Goal: Communication & Community: Ask a question

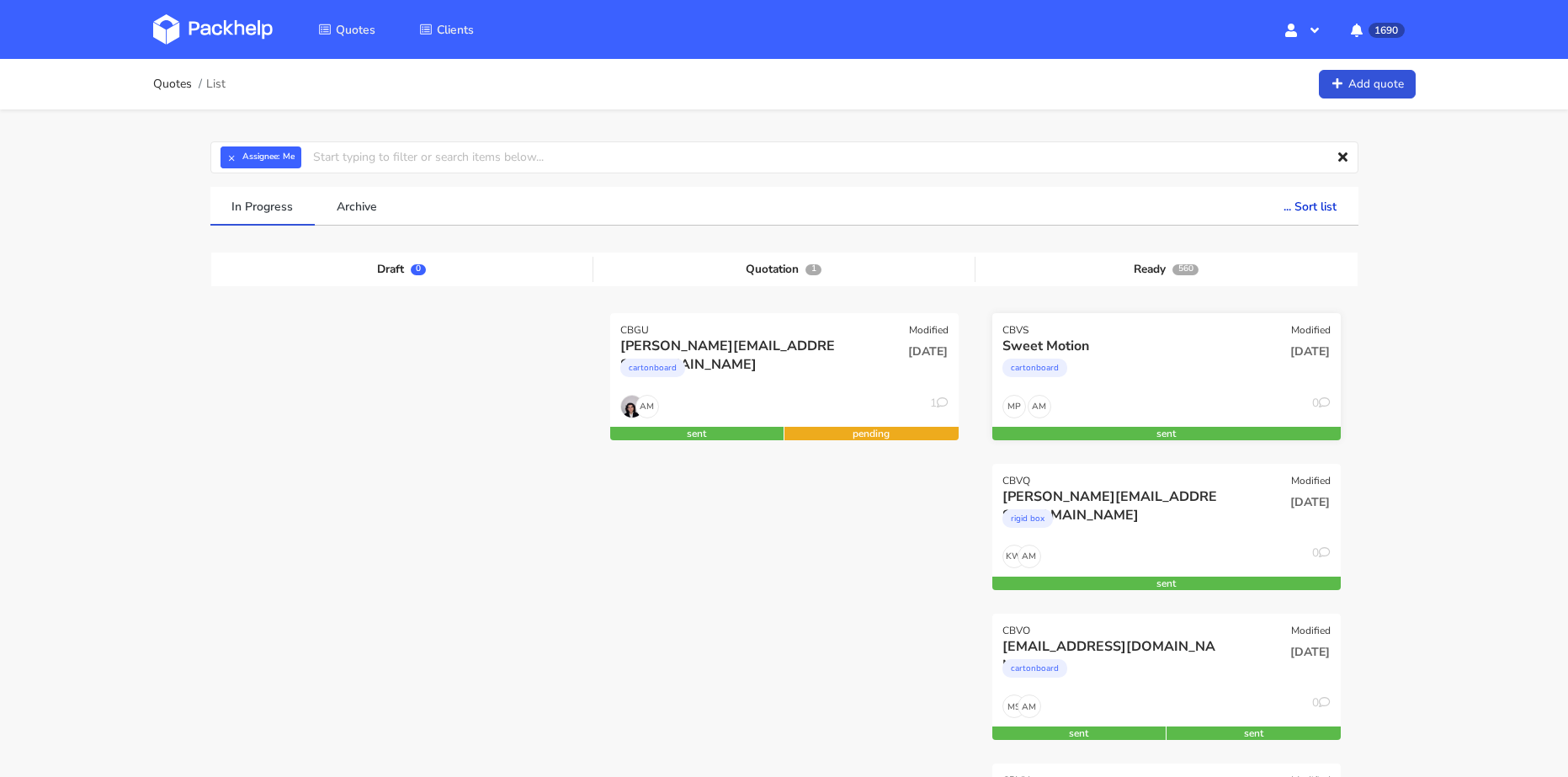
click at [1141, 364] on div "cartonboard" at bounding box center [1114, 372] width 223 height 34
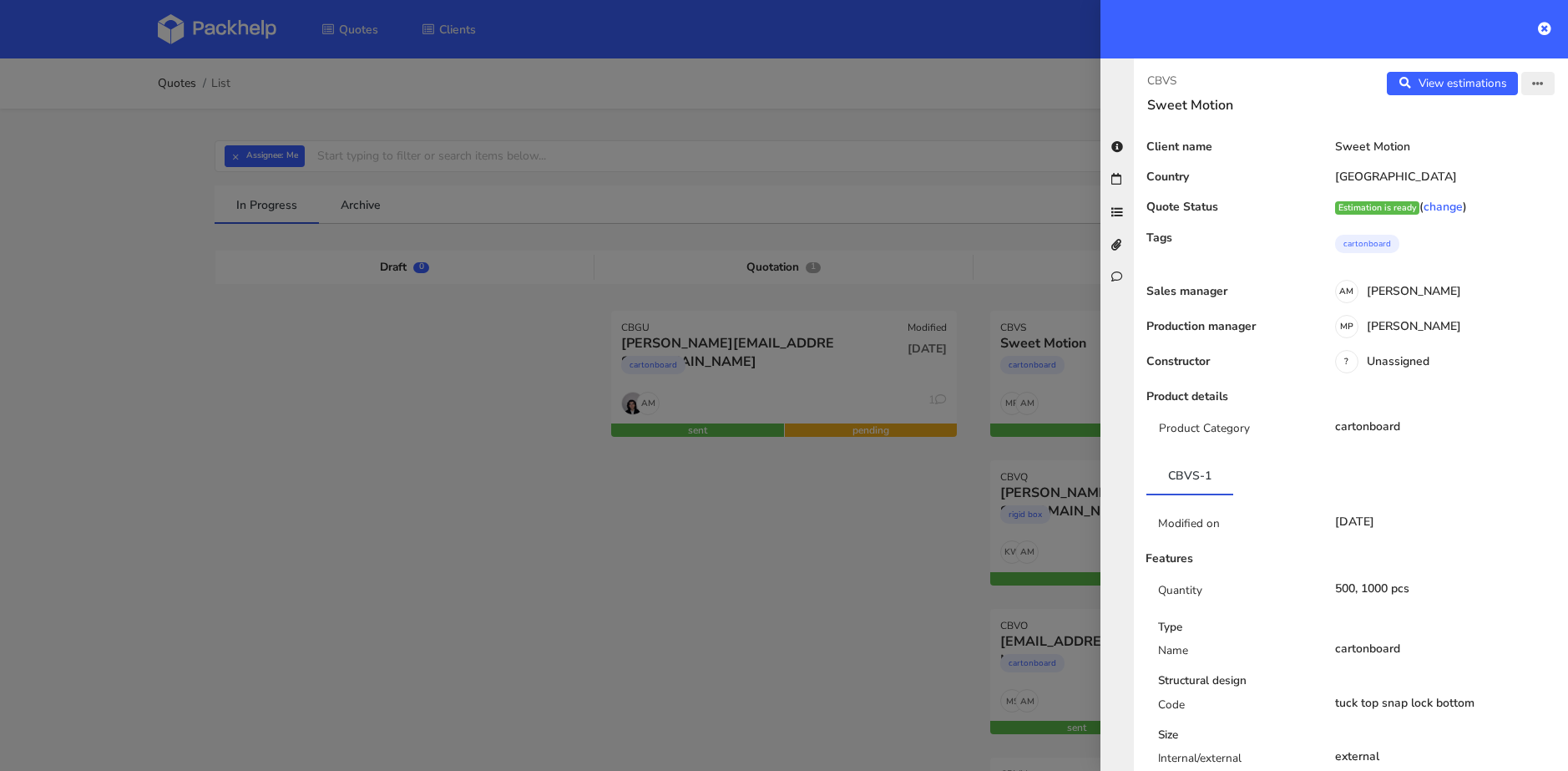
click at [1532, 84] on icon "button" at bounding box center [1537, 84] width 12 height 12
click at [1476, 146] on link "Edit quote" at bounding box center [1483, 149] width 147 height 28
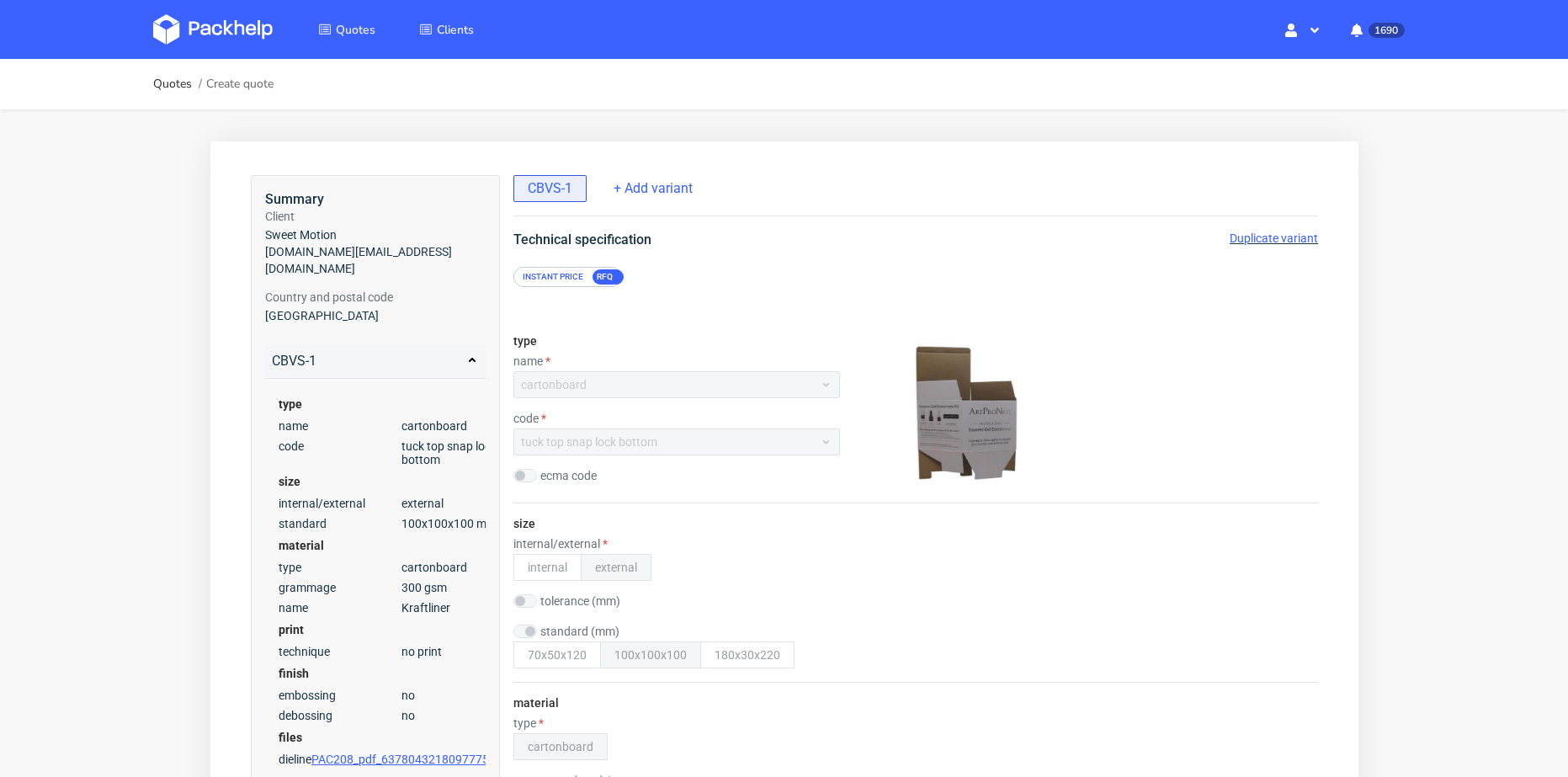
click at [1252, 243] on span "Duplicate variant" at bounding box center [1274, 238] width 88 height 13
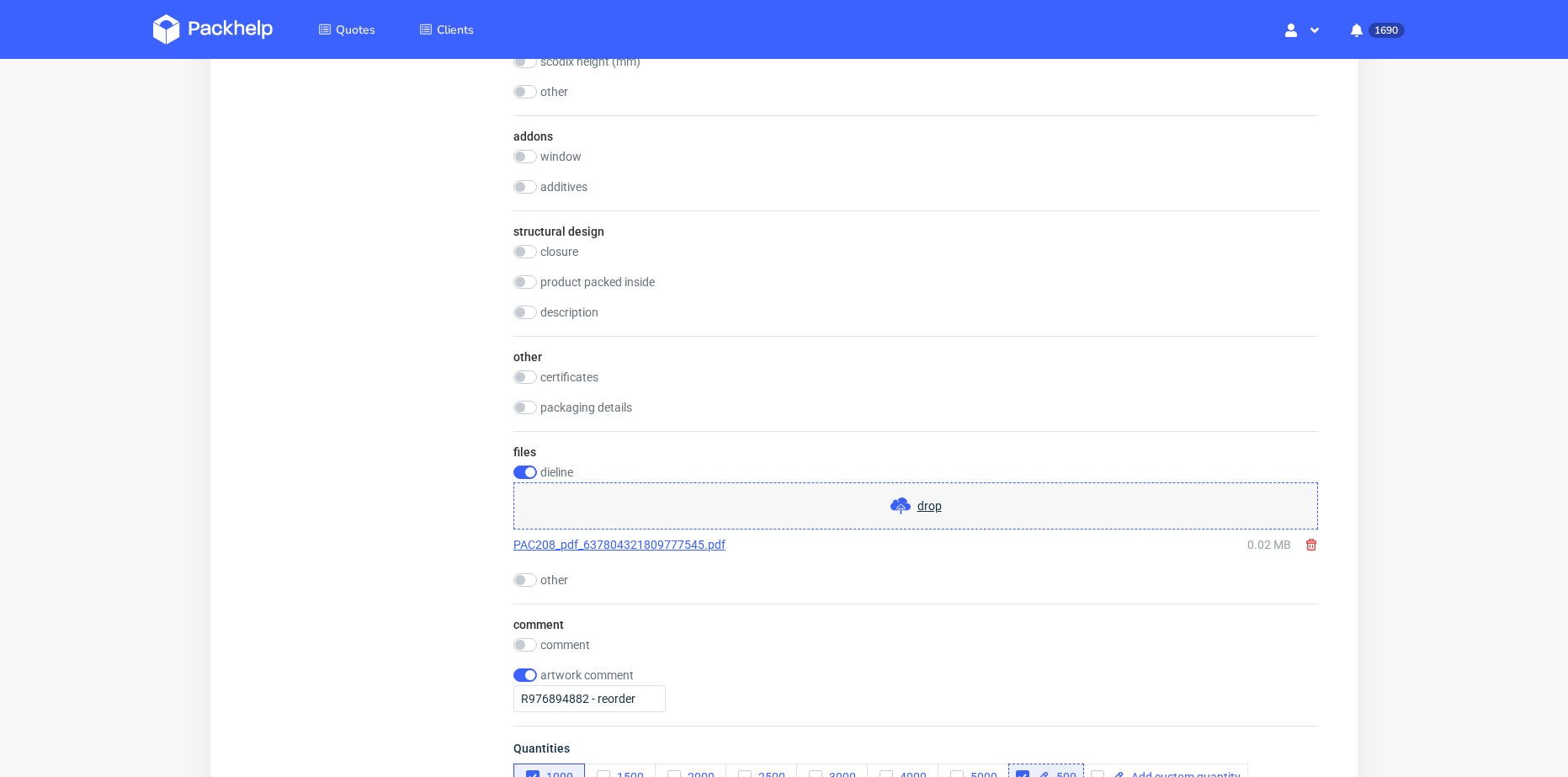
scroll to position [1696, 0]
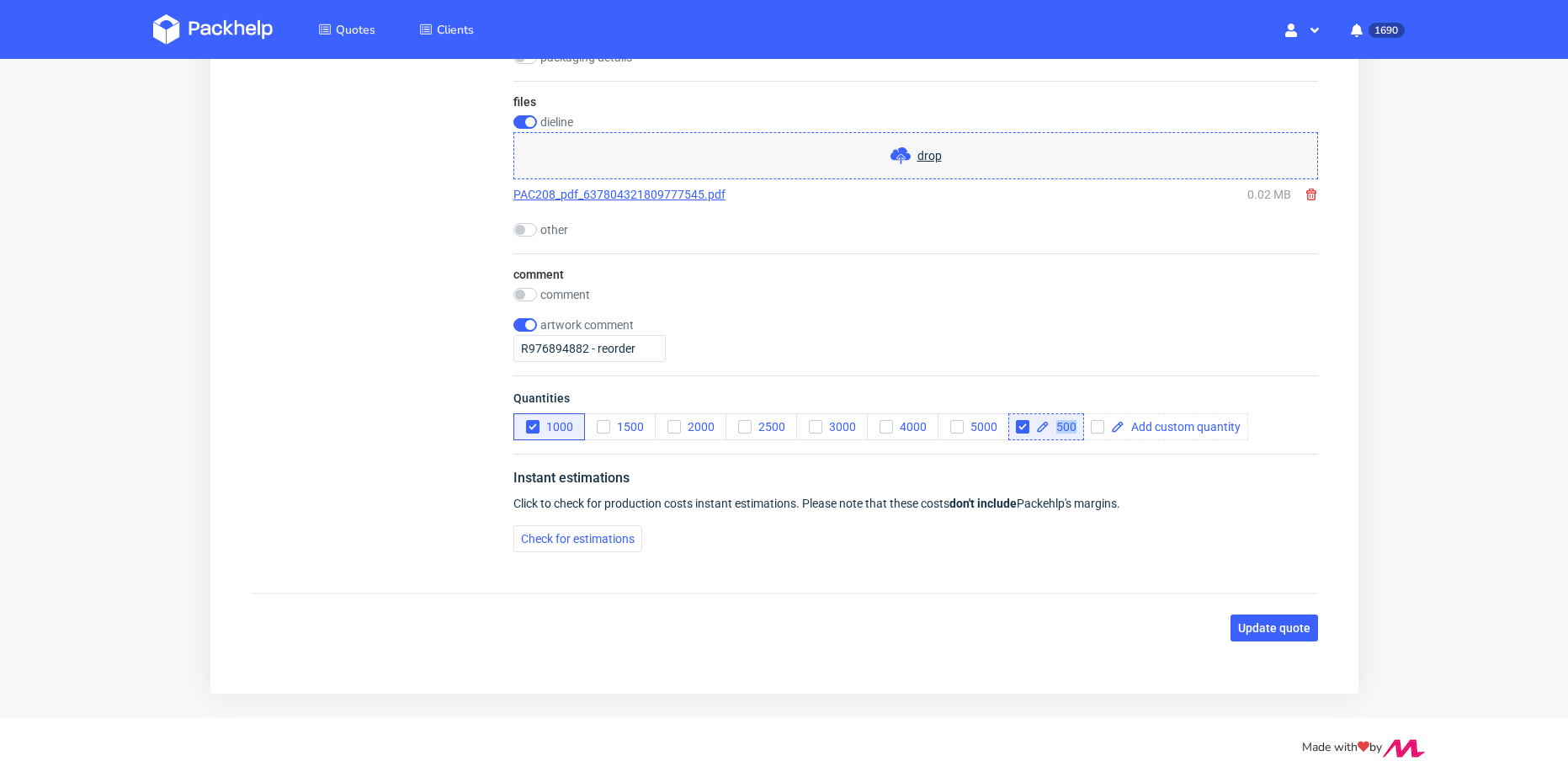
drag, startPoint x: 1054, startPoint y: 423, endPoint x: 1079, endPoint y: 423, distance: 25.0
click at [1079, 423] on div "500" at bounding box center [1046, 426] width 76 height 27
click at [532, 422] on icon "button" at bounding box center [532, 426] width 12 height 12
click at [671, 425] on icon "button" at bounding box center [673, 426] width 12 height 12
click at [1022, 427] on input "checkbox" at bounding box center [1022, 426] width 13 height 13
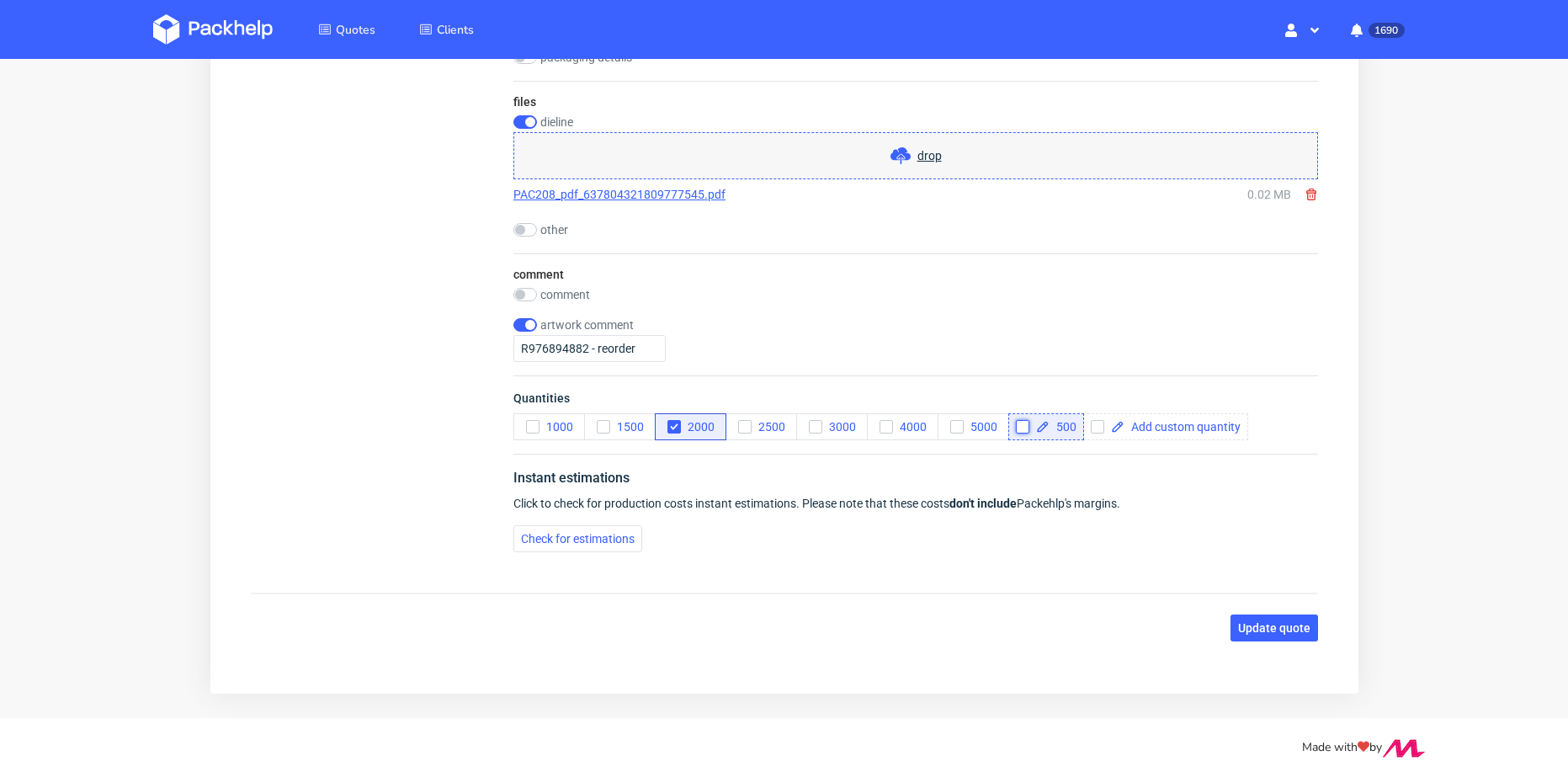
checkbox input "false"
click at [1249, 627] on span "Update quote" at bounding box center [1274, 627] width 72 height 12
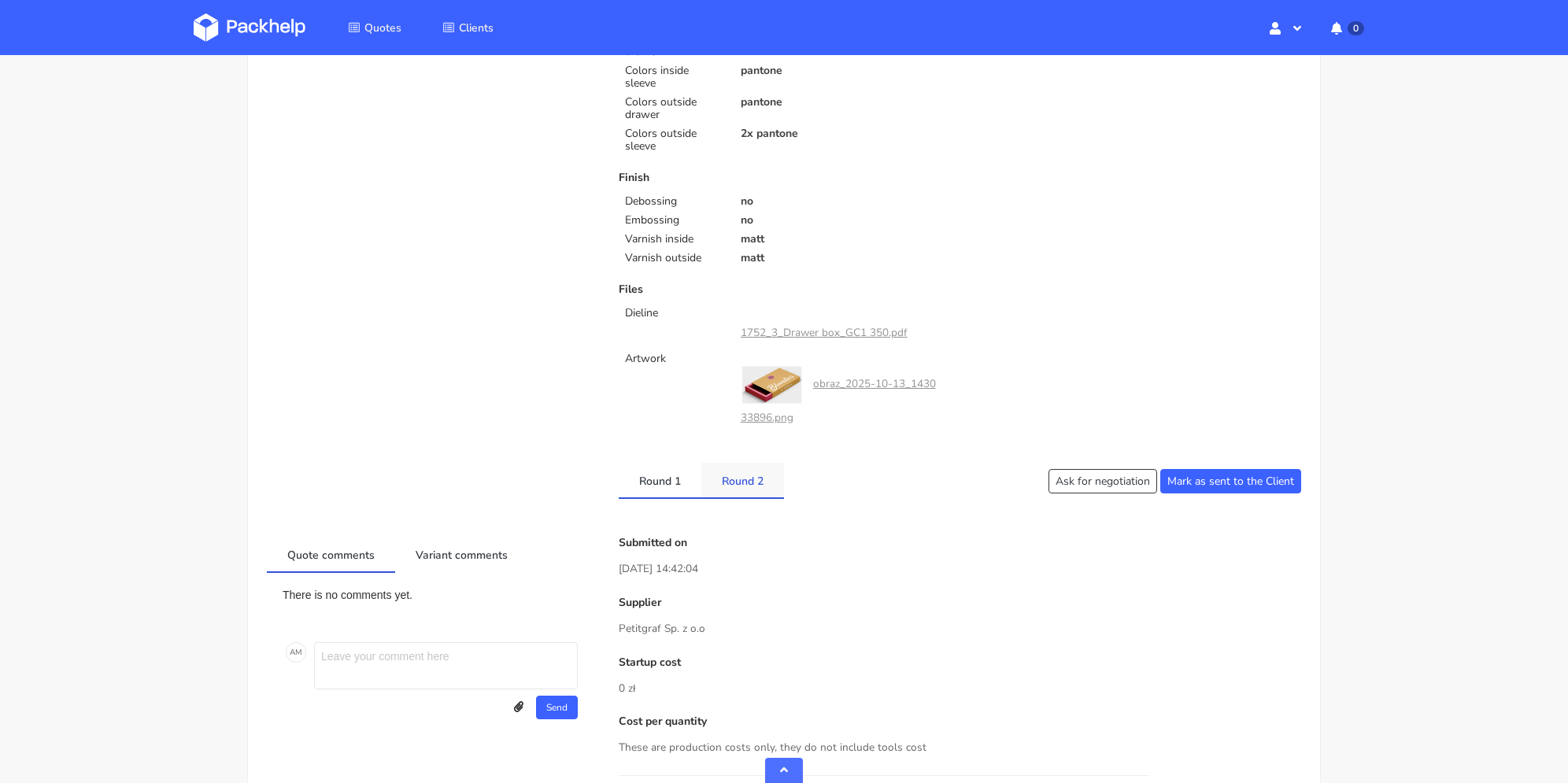
scroll to position [708, 0]
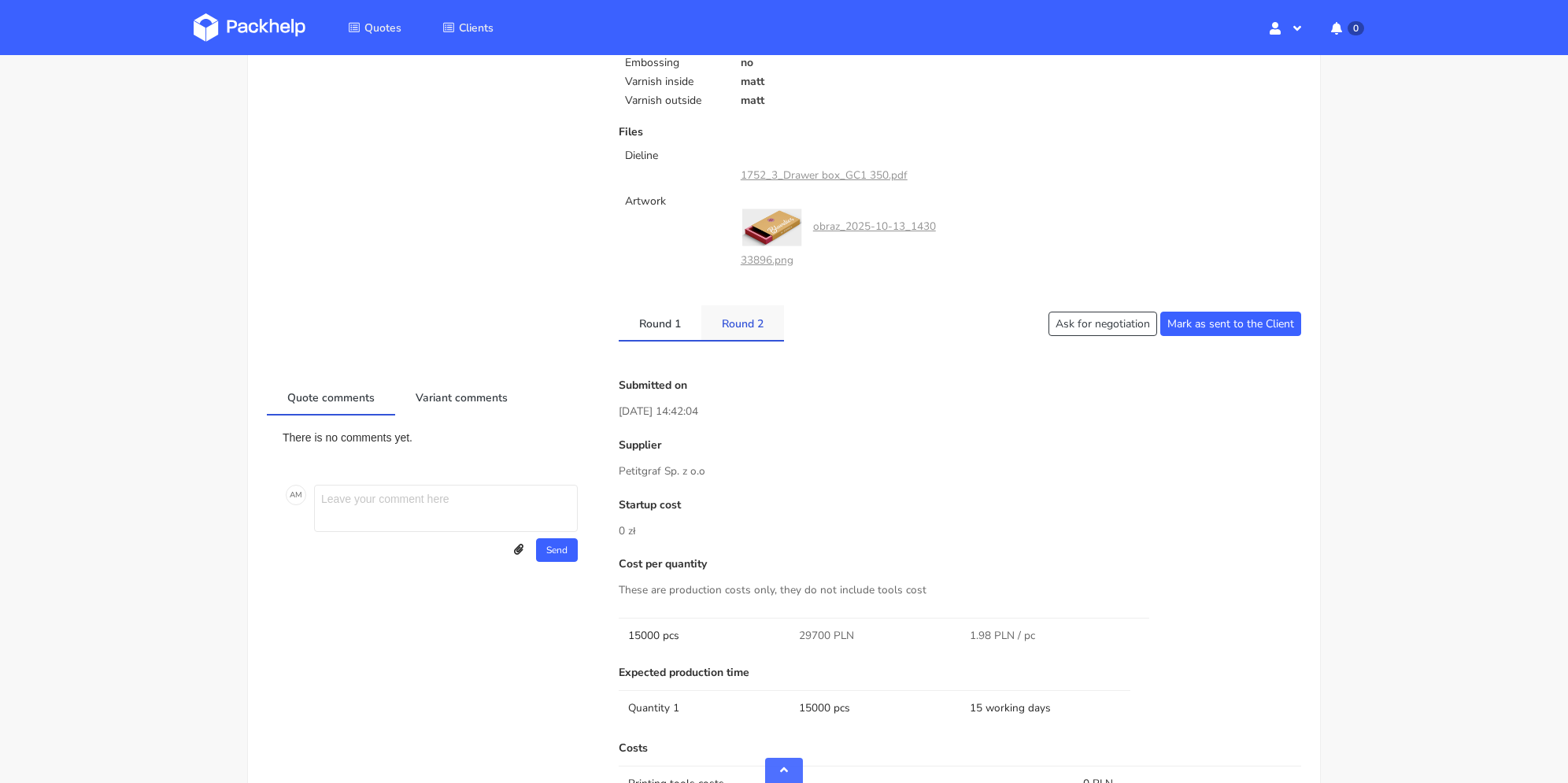
click at [745, 322] on link "Round 2" at bounding box center [743, 322] width 82 height 34
click at [662, 324] on link "Round 1" at bounding box center [660, 322] width 82 height 34
click at [731, 324] on link "Round 2" at bounding box center [743, 322] width 82 height 34
click at [668, 332] on link "Round 1" at bounding box center [660, 322] width 82 height 34
click at [740, 324] on link "Round 2" at bounding box center [743, 322] width 82 height 34
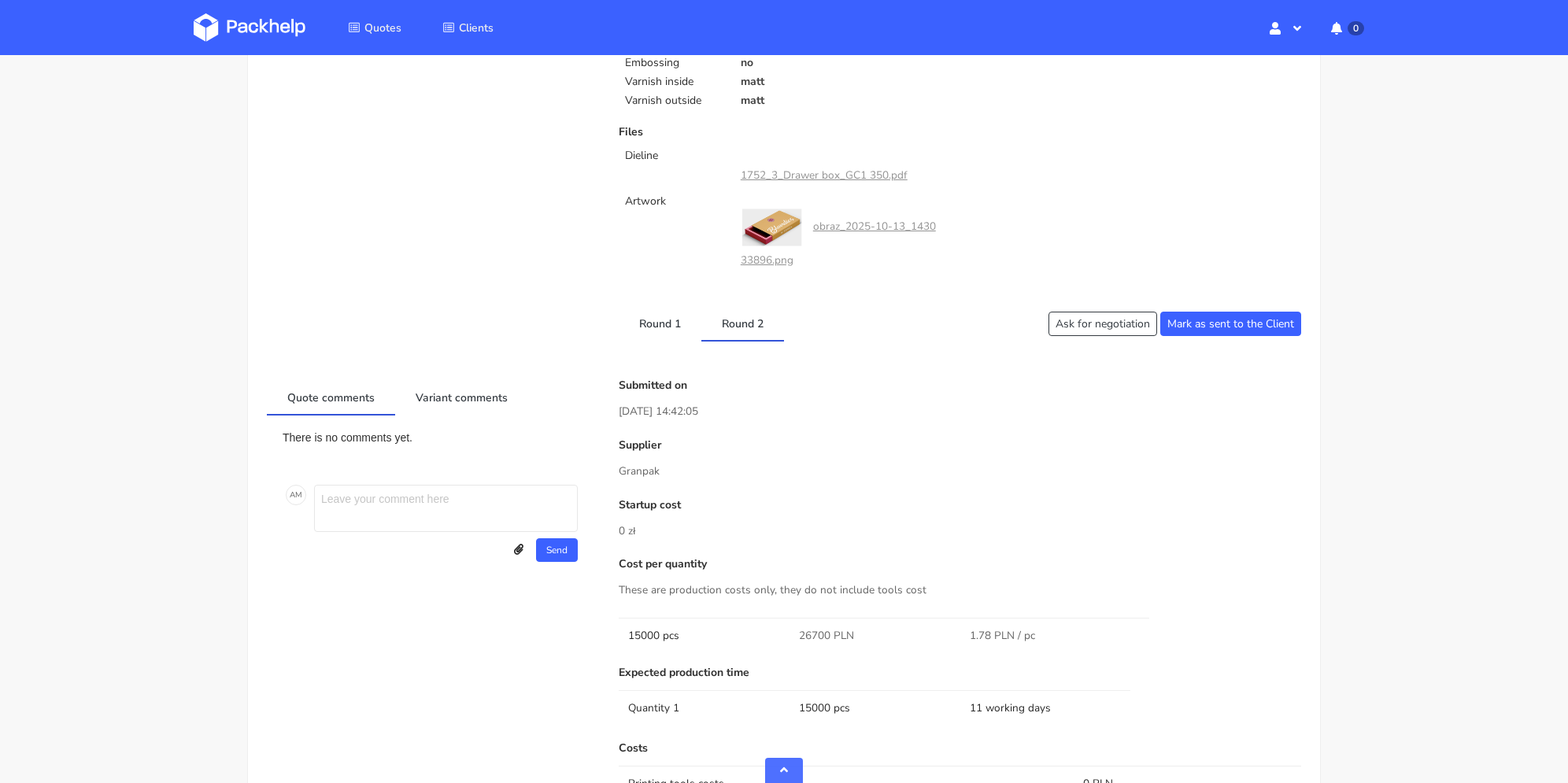
scroll to position [865, 0]
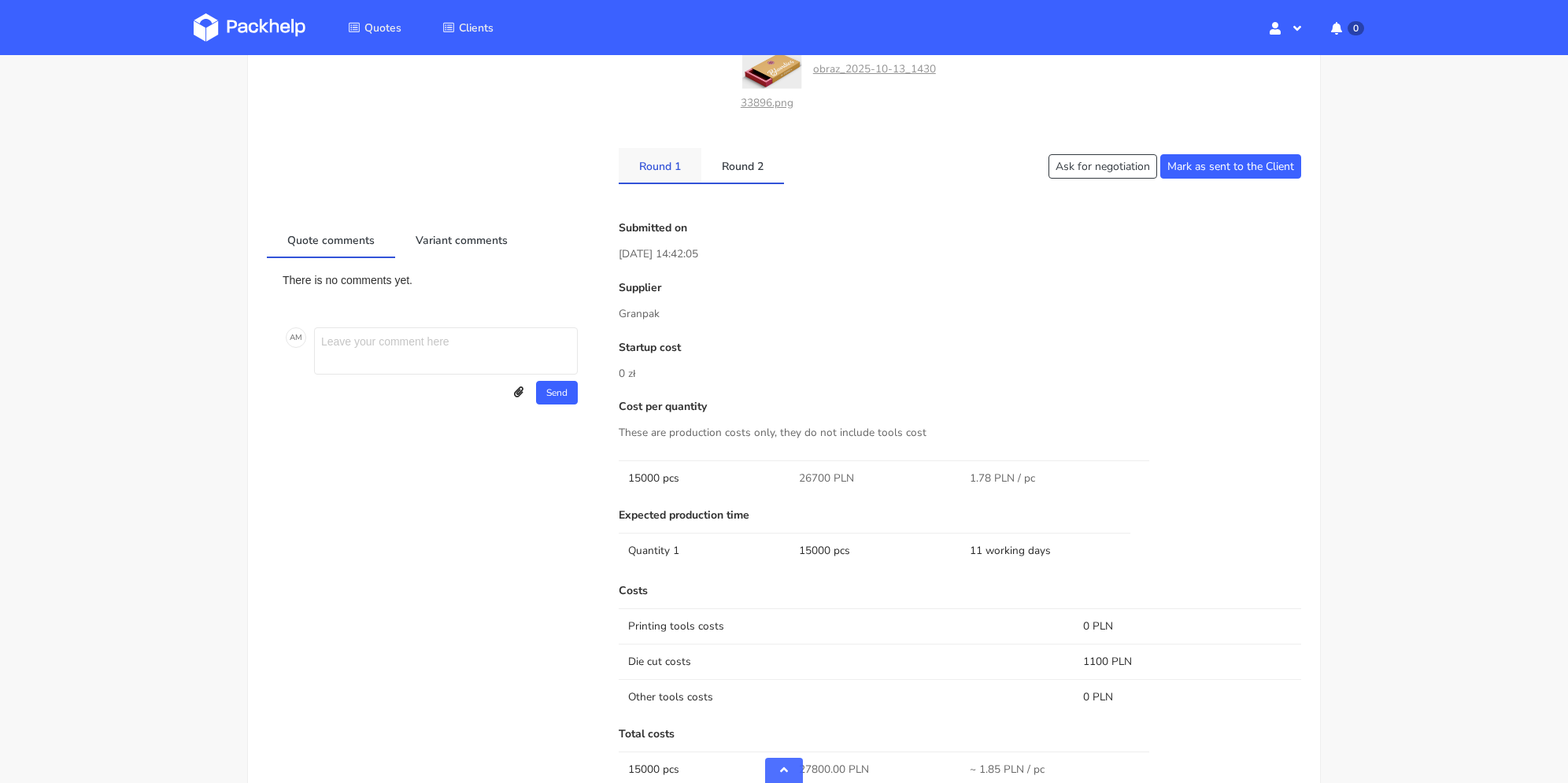
click at [666, 153] on link "Round 1" at bounding box center [660, 165] width 82 height 34
click at [742, 167] on link "Round 2" at bounding box center [743, 165] width 82 height 34
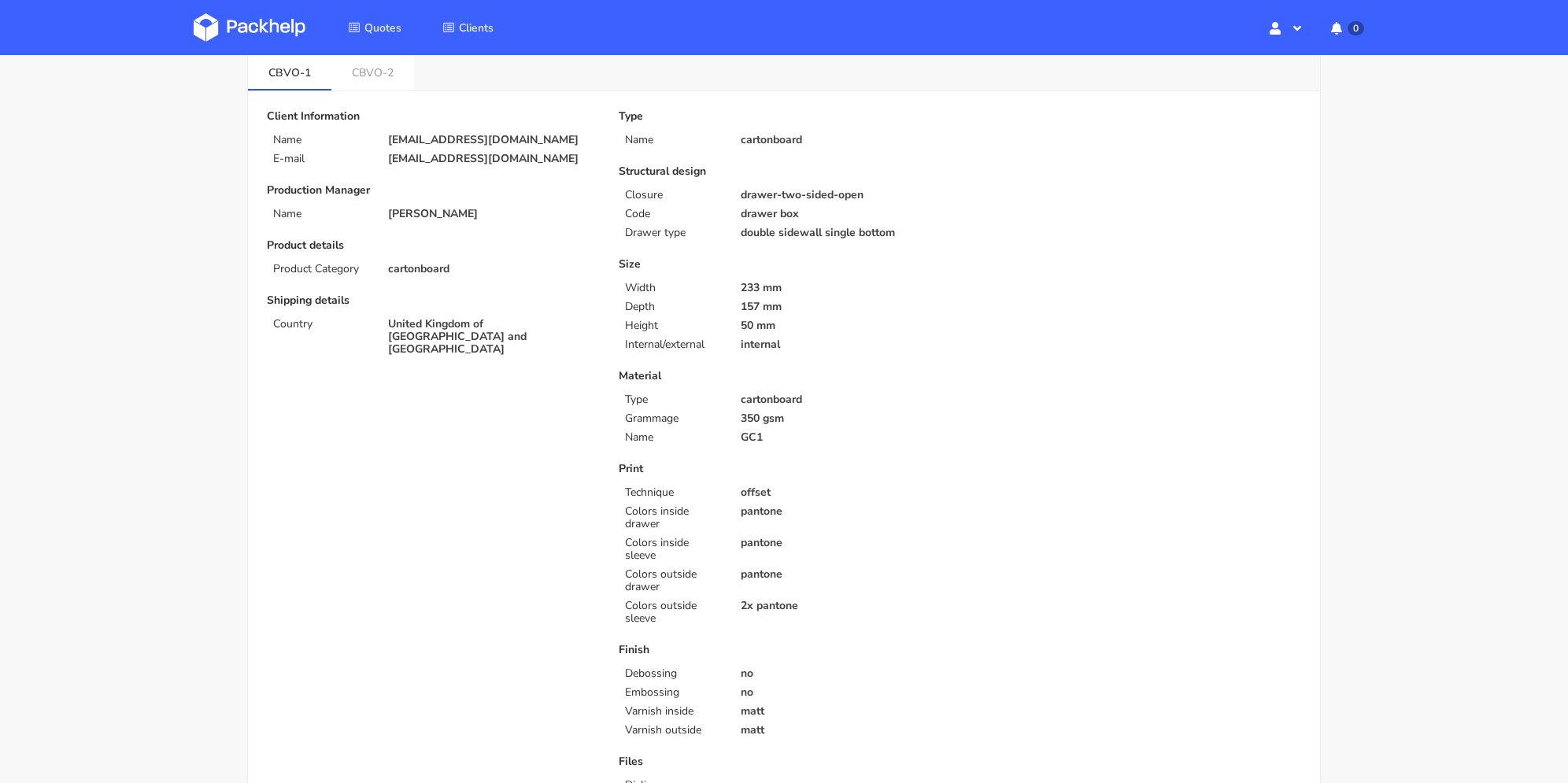
scroll to position [0, 0]
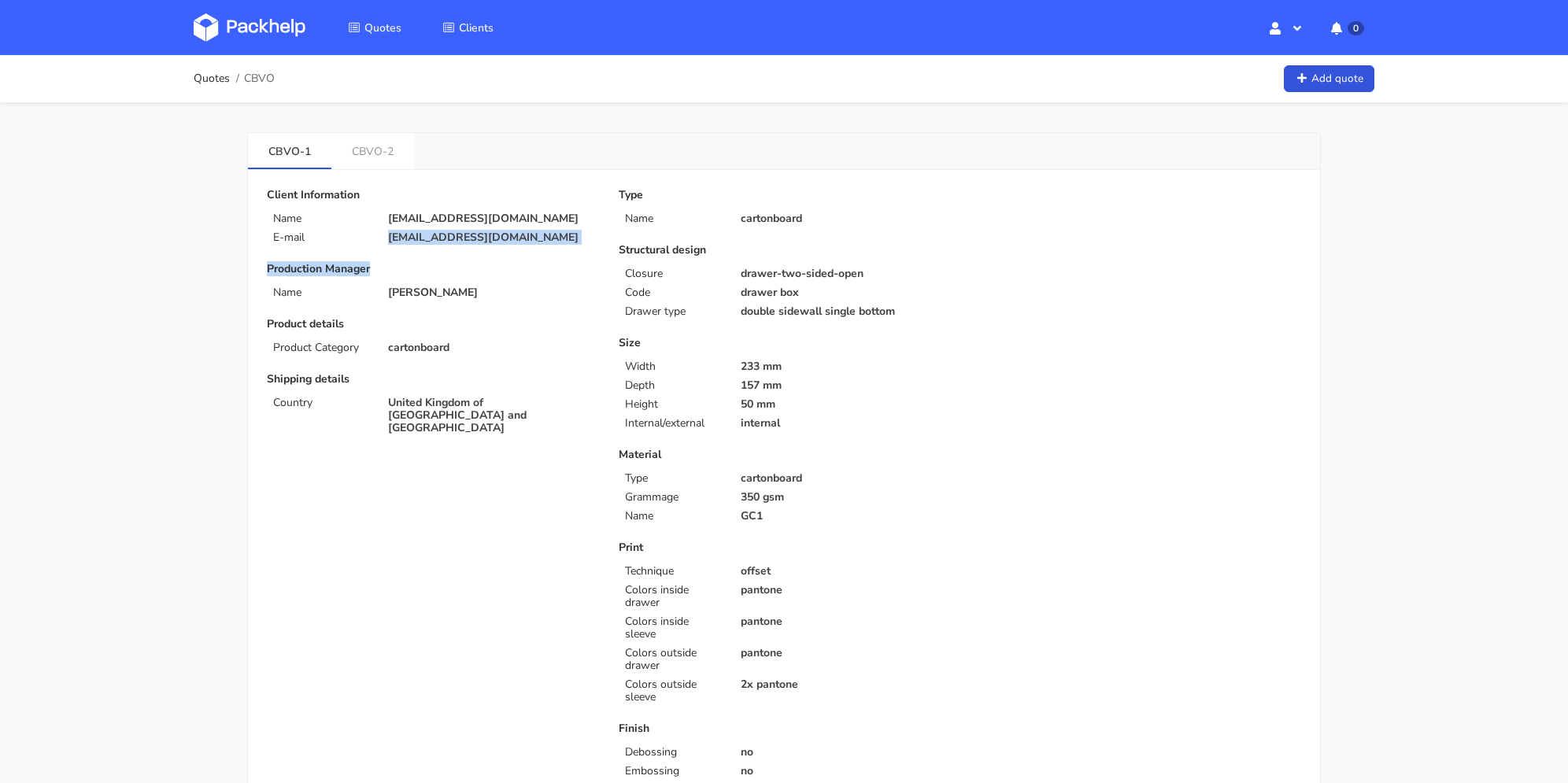
drag, startPoint x: 549, startPoint y: 245, endPoint x: 387, endPoint y: 238, distance: 162.2
click at [387, 238] on div "Client Information Name [EMAIL_ADDRESS][DOMAIN_NAME] E-mail [EMAIL_ADDRESS][DOM…" at bounding box center [431, 594] width 352 height 812
click at [452, 250] on div "Client Information Name [EMAIL_ADDRESS][DOMAIN_NAME] E-mail [EMAIL_ADDRESS][DOM…" at bounding box center [431, 594] width 352 height 812
click at [535, 234] on p "[EMAIL_ADDRESS][DOMAIN_NAME]" at bounding box center [493, 238] width 209 height 12
drag, startPoint x: 516, startPoint y: 235, endPoint x: 380, endPoint y: 230, distance: 136.1
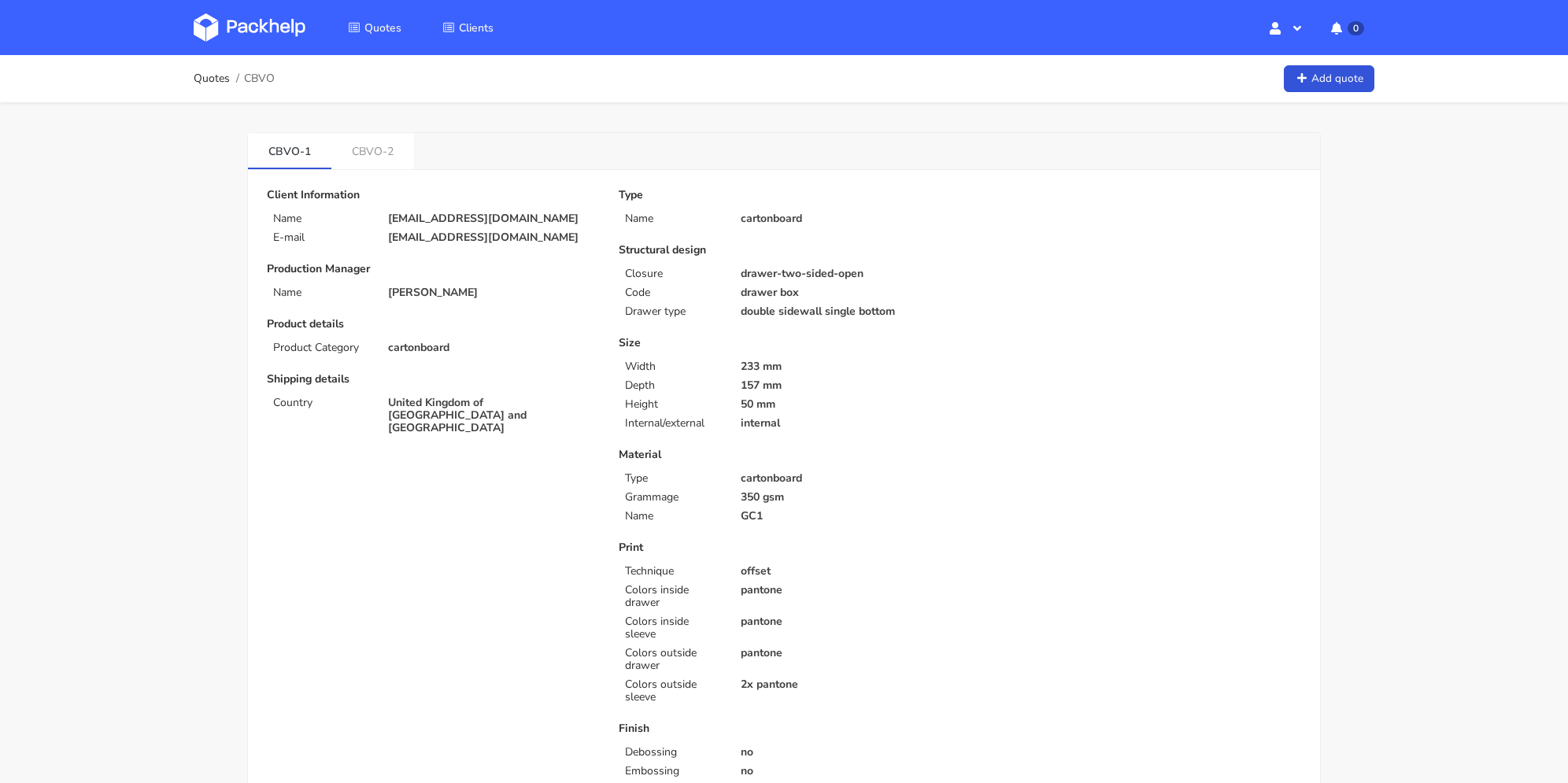
click at [380, 231] on div "[EMAIL_ADDRESS][DOMAIN_NAME]" at bounding box center [492, 238] width 231 height 12
copy p "[EMAIL_ADDRESS][DOMAIN_NAME]"
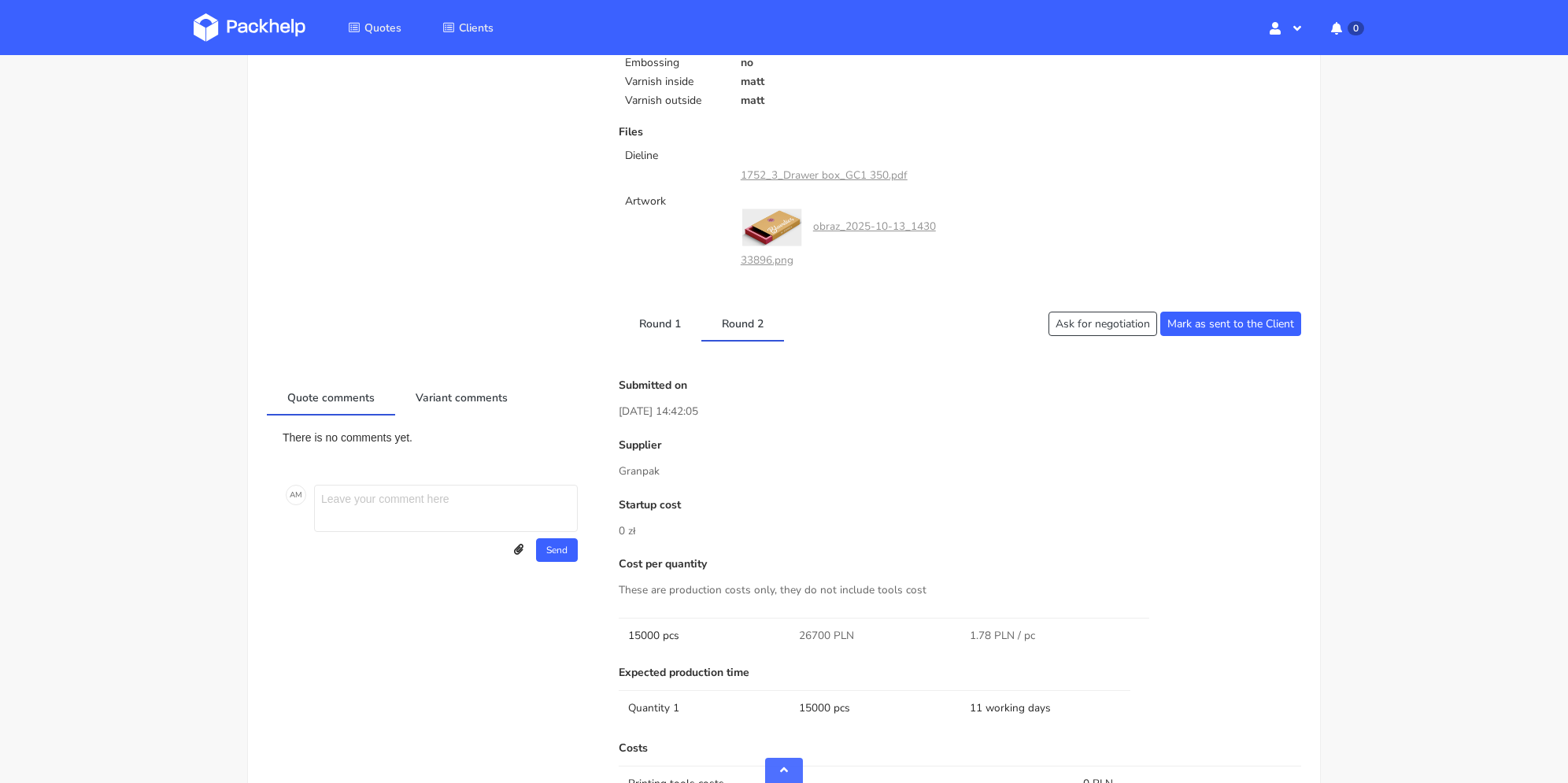
scroll to position [865, 0]
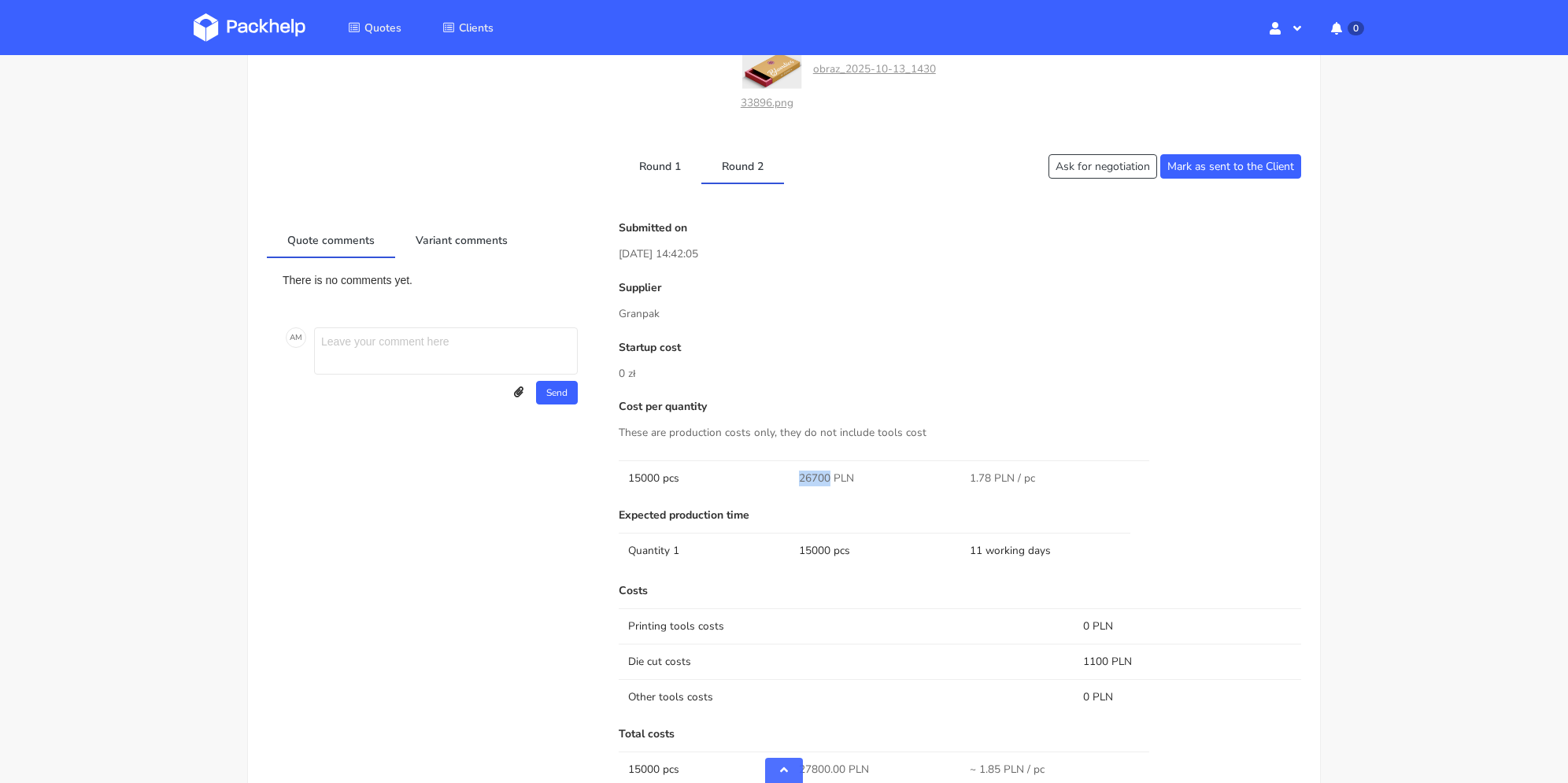
drag, startPoint x: 815, startPoint y: 478, endPoint x: 830, endPoint y: 481, distance: 15.3
click at [830, 481] on td "26700 PLN" at bounding box center [874, 478] width 171 height 35
copy span "26700"
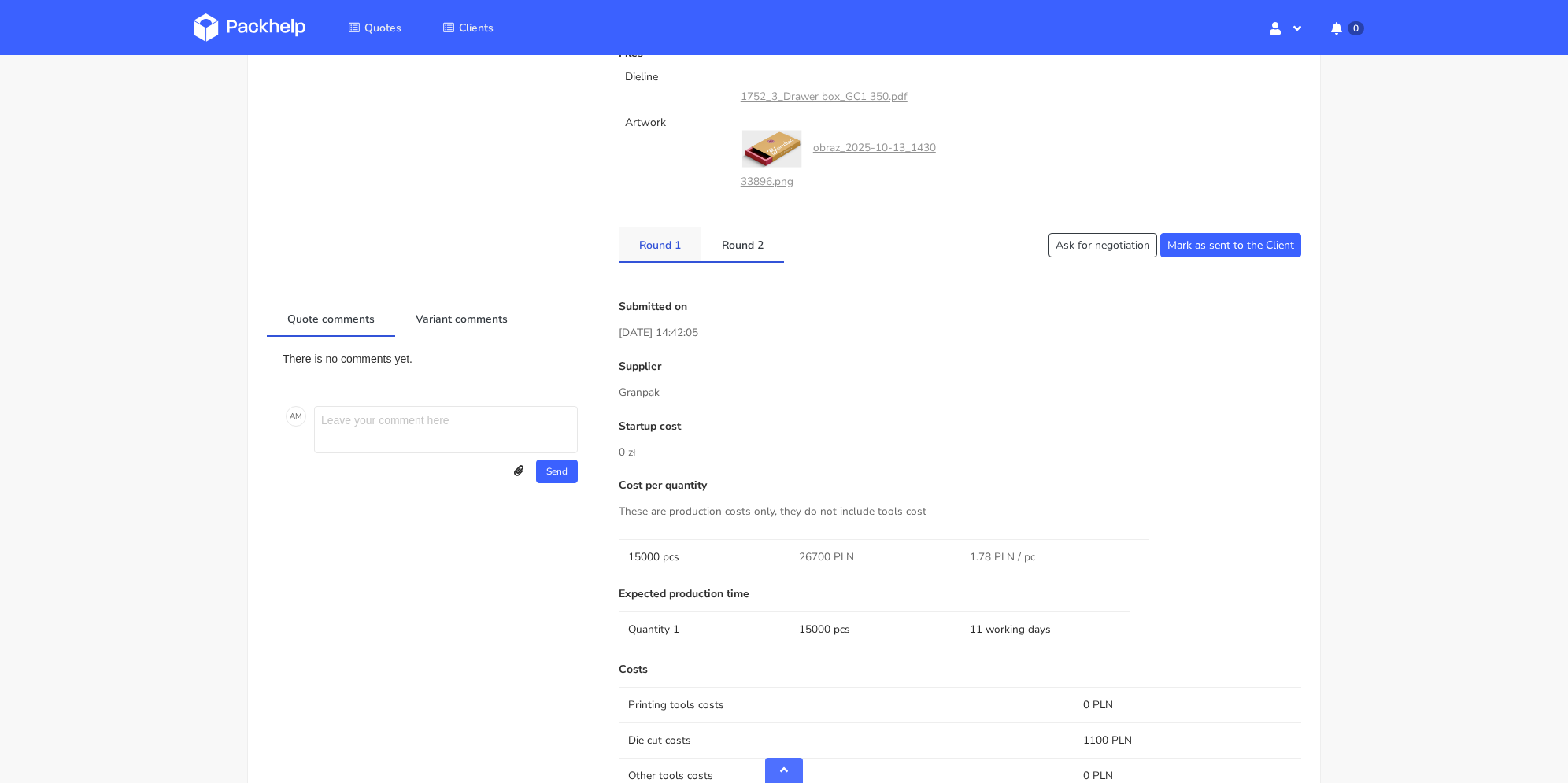
click at [669, 242] on link "Round 1" at bounding box center [660, 244] width 82 height 34
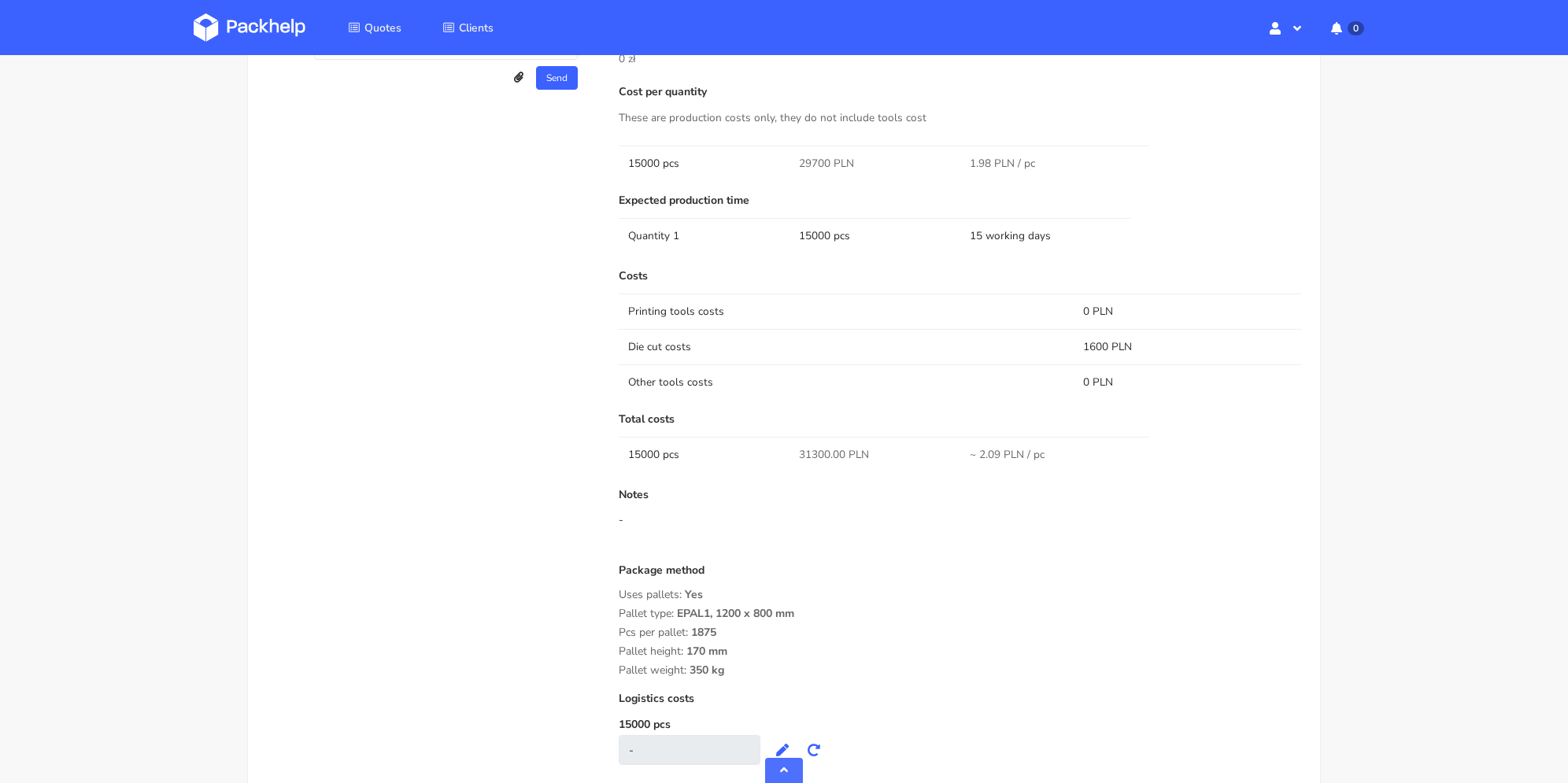
scroll to position [944, 0]
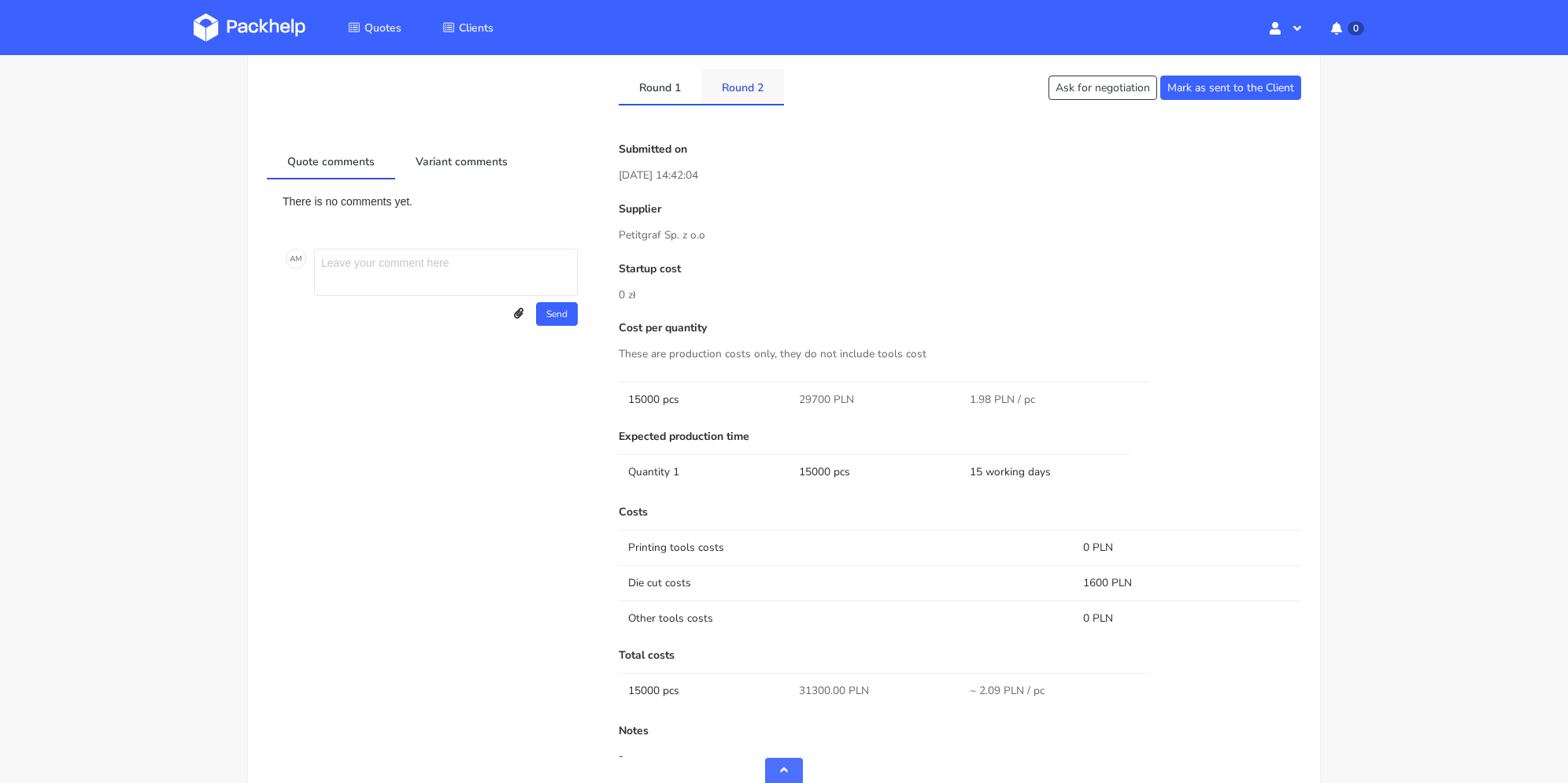
click at [742, 94] on link "Round 2" at bounding box center [743, 86] width 82 height 34
click at [657, 98] on link "Round 1" at bounding box center [660, 86] width 82 height 34
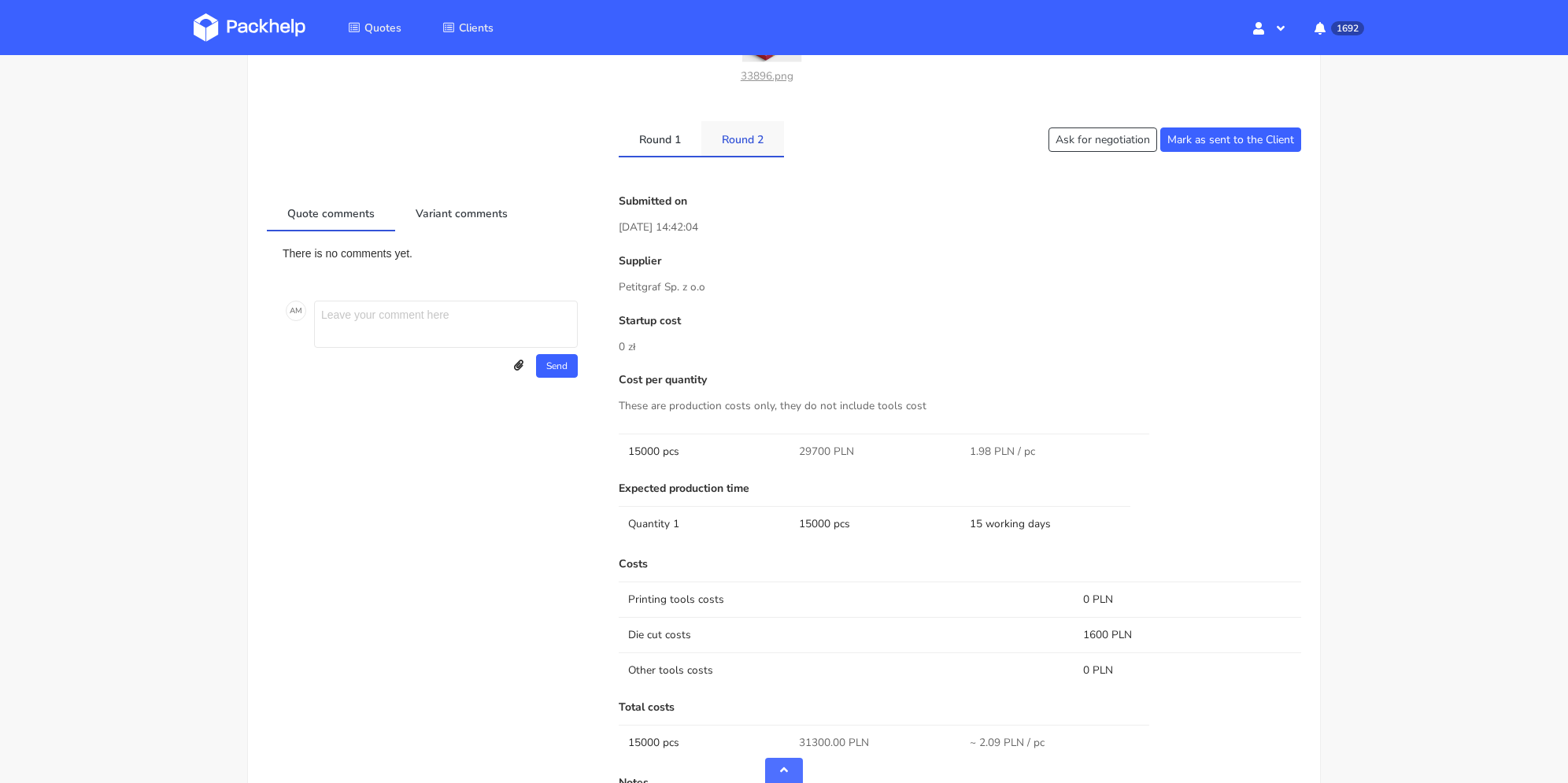
scroll to position [814, 0]
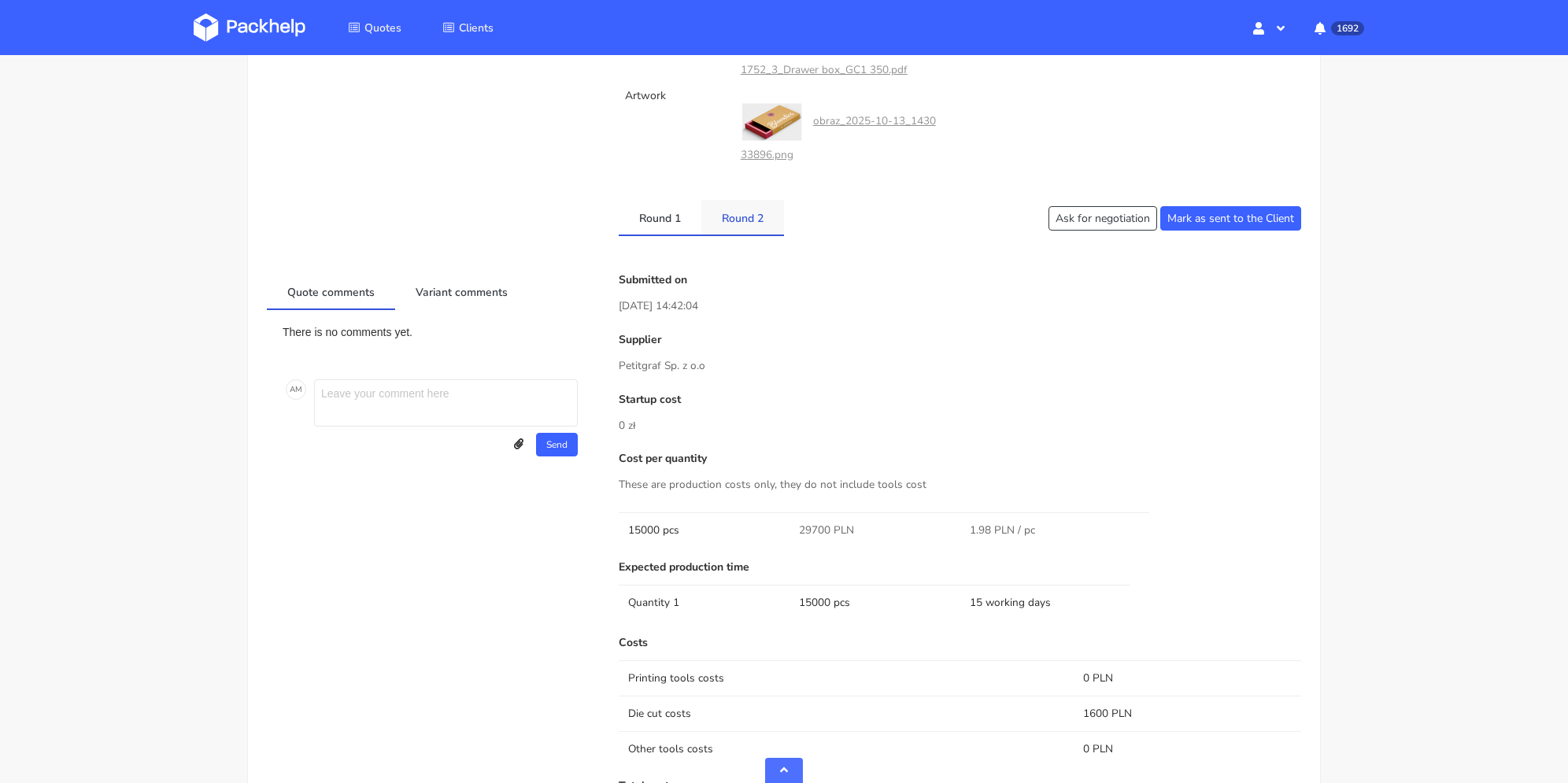
click at [748, 201] on link "Round 2" at bounding box center [743, 217] width 82 height 34
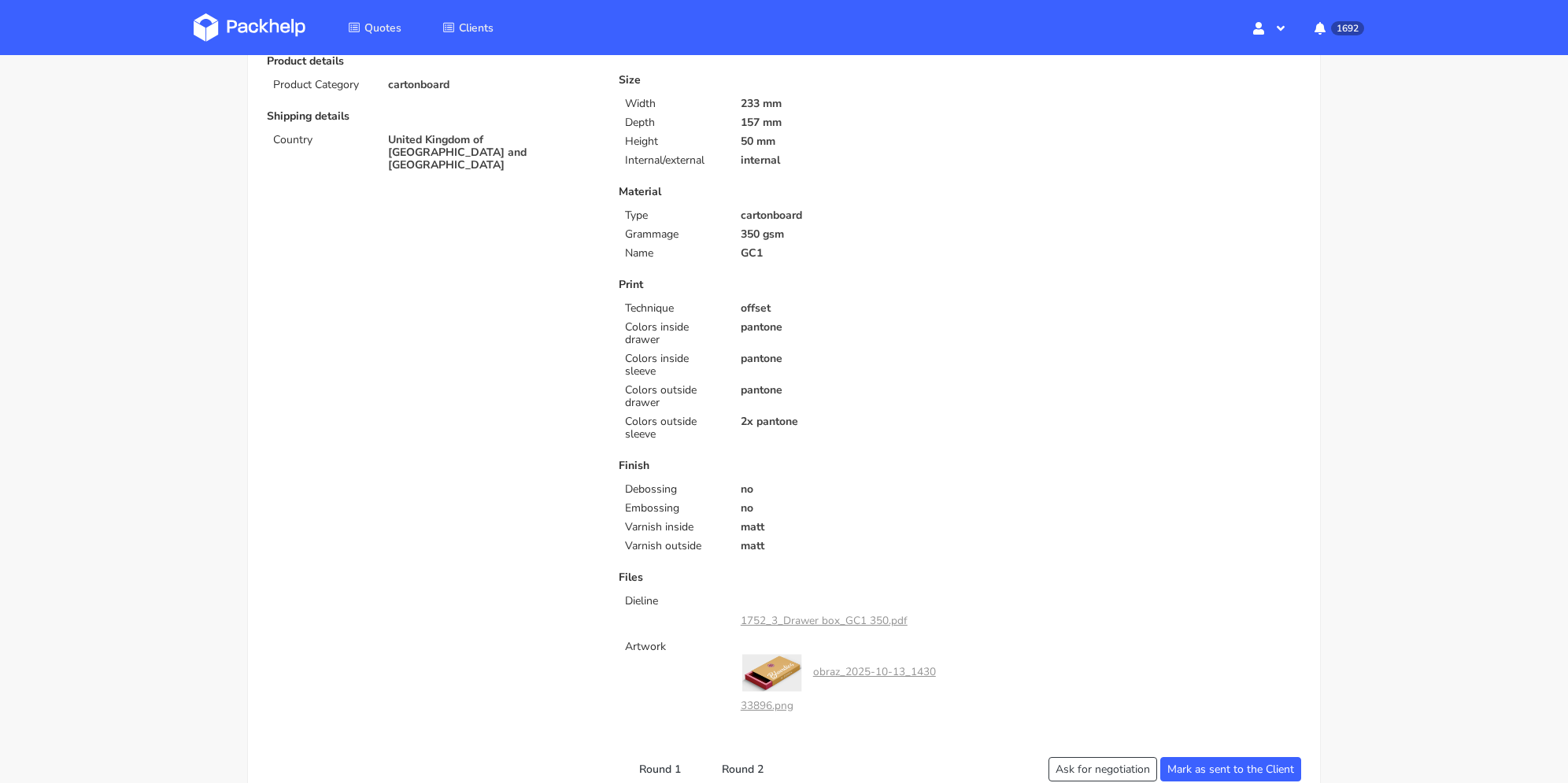
scroll to position [0, 0]
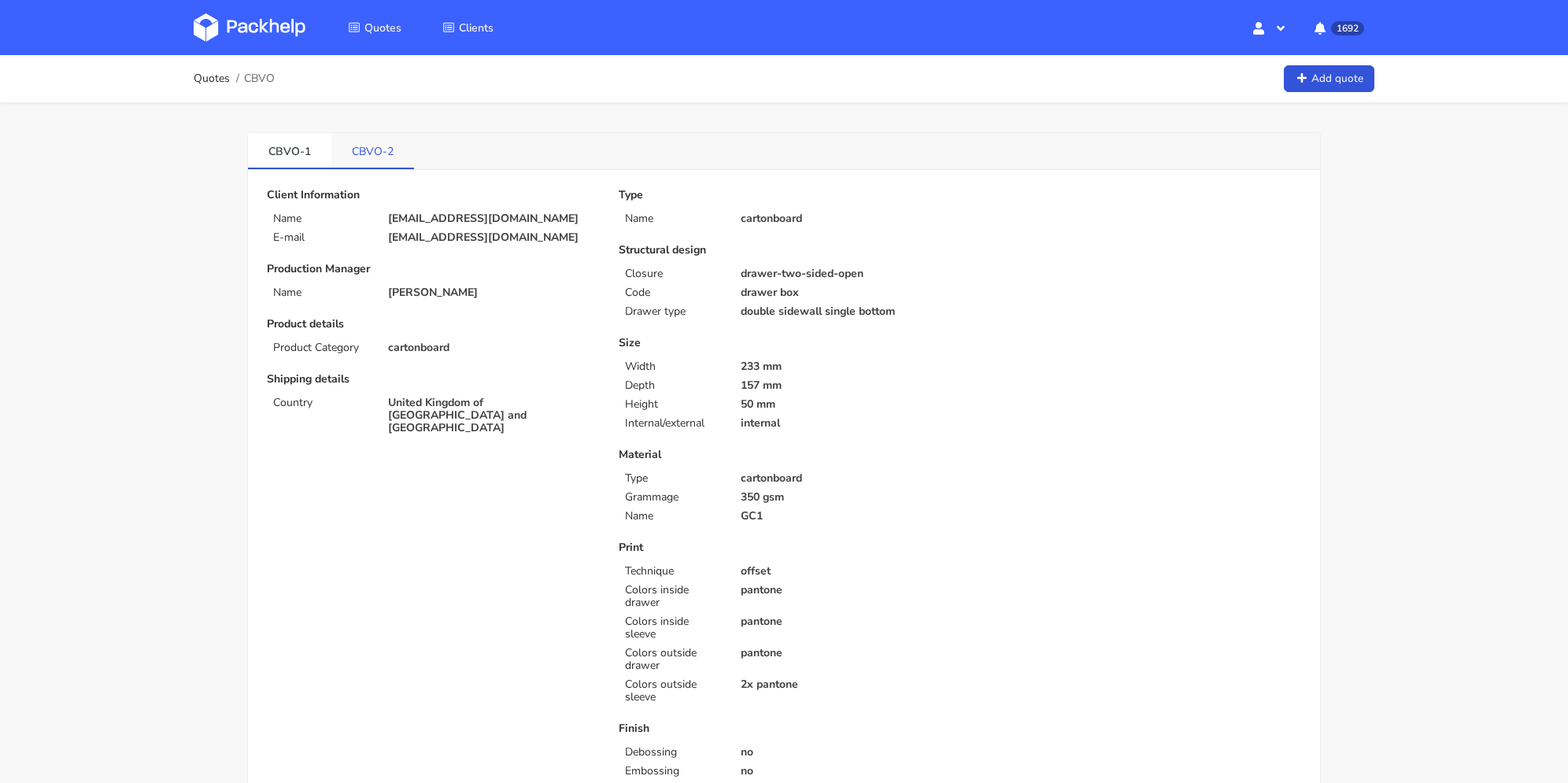
click at [376, 146] on link "CBVO-2" at bounding box center [373, 150] width 82 height 34
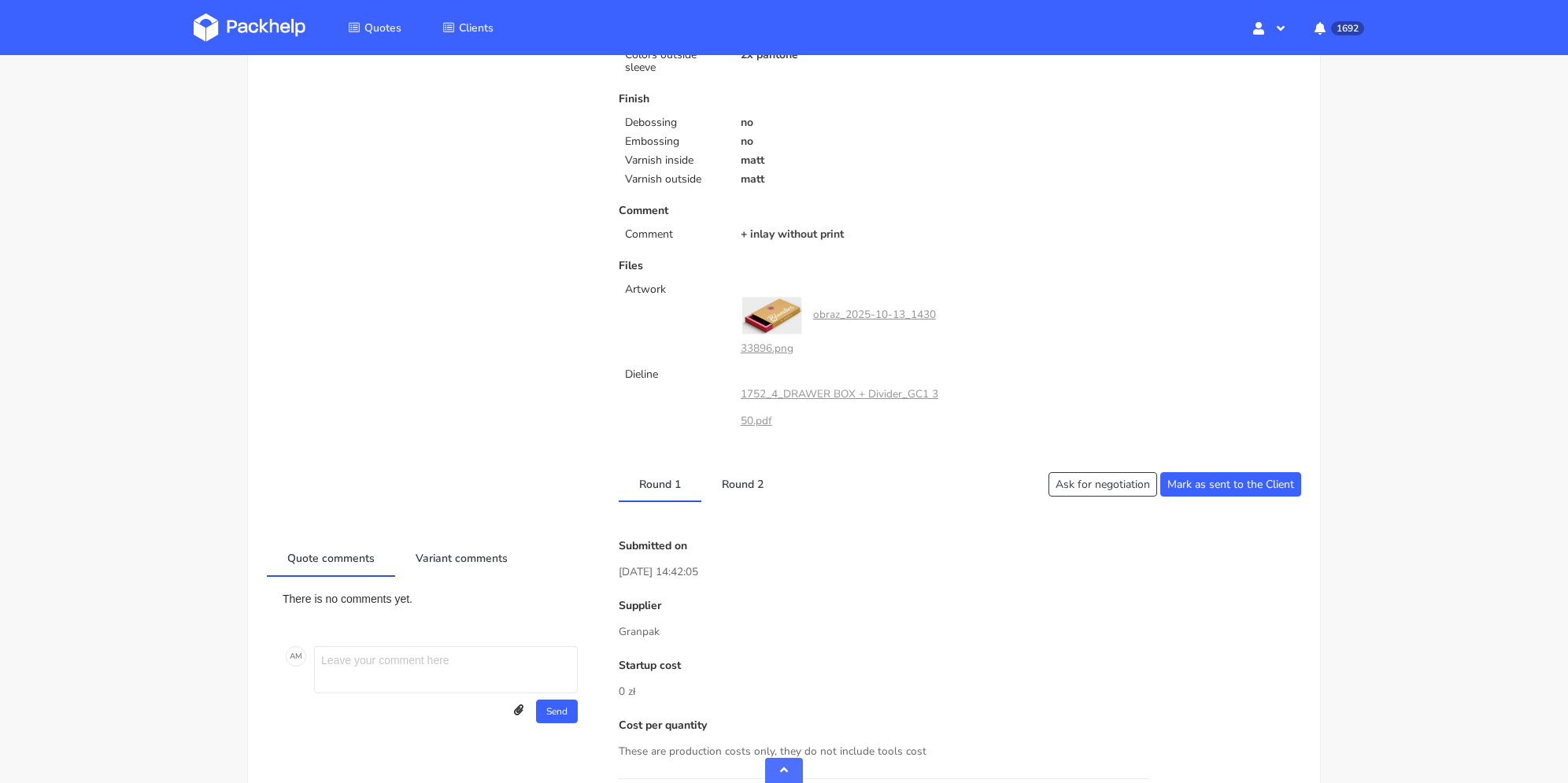
scroll to position [1023, 0]
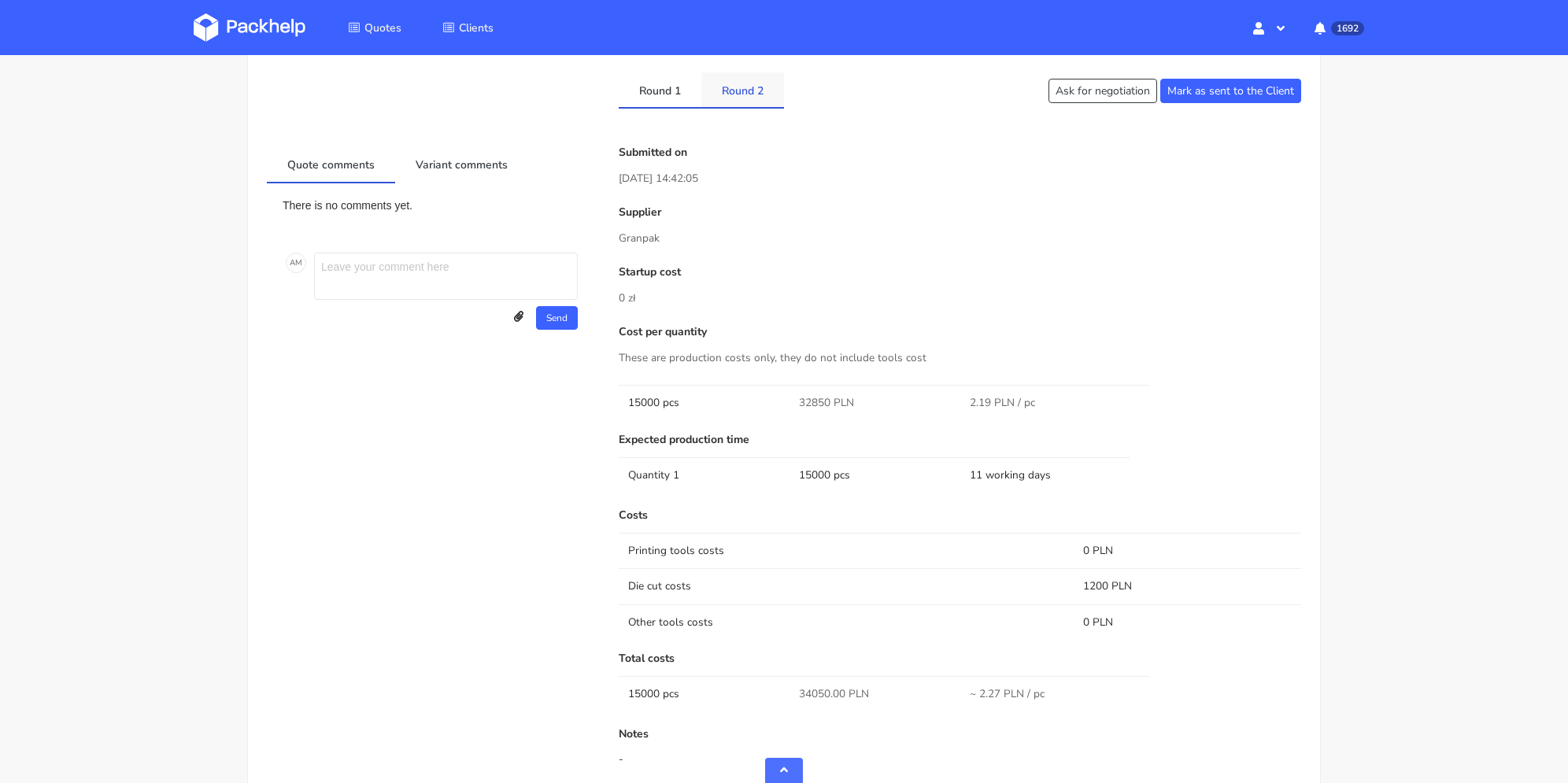
click at [732, 100] on link "Round 2" at bounding box center [743, 89] width 82 height 34
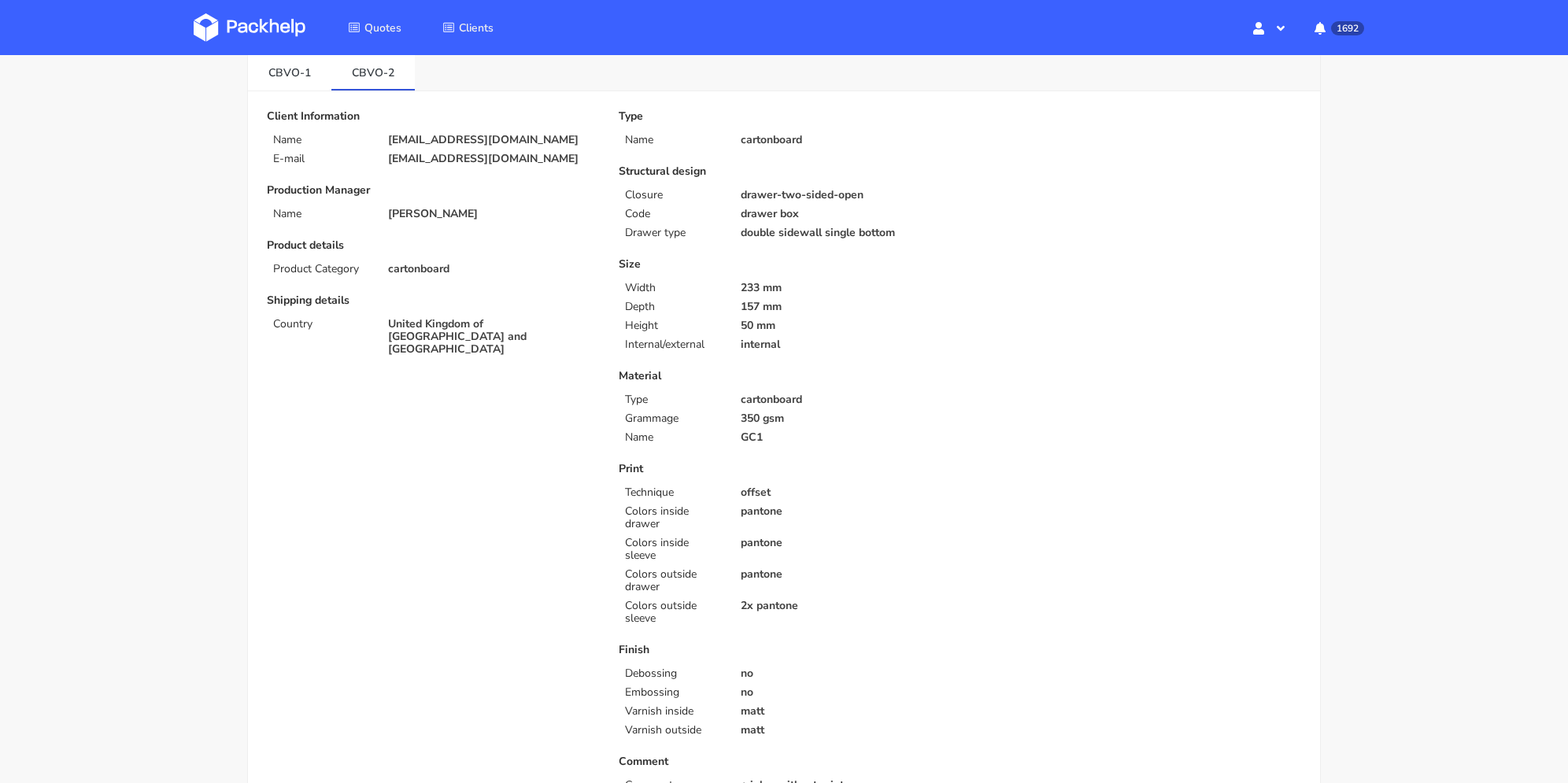
scroll to position [0, 0]
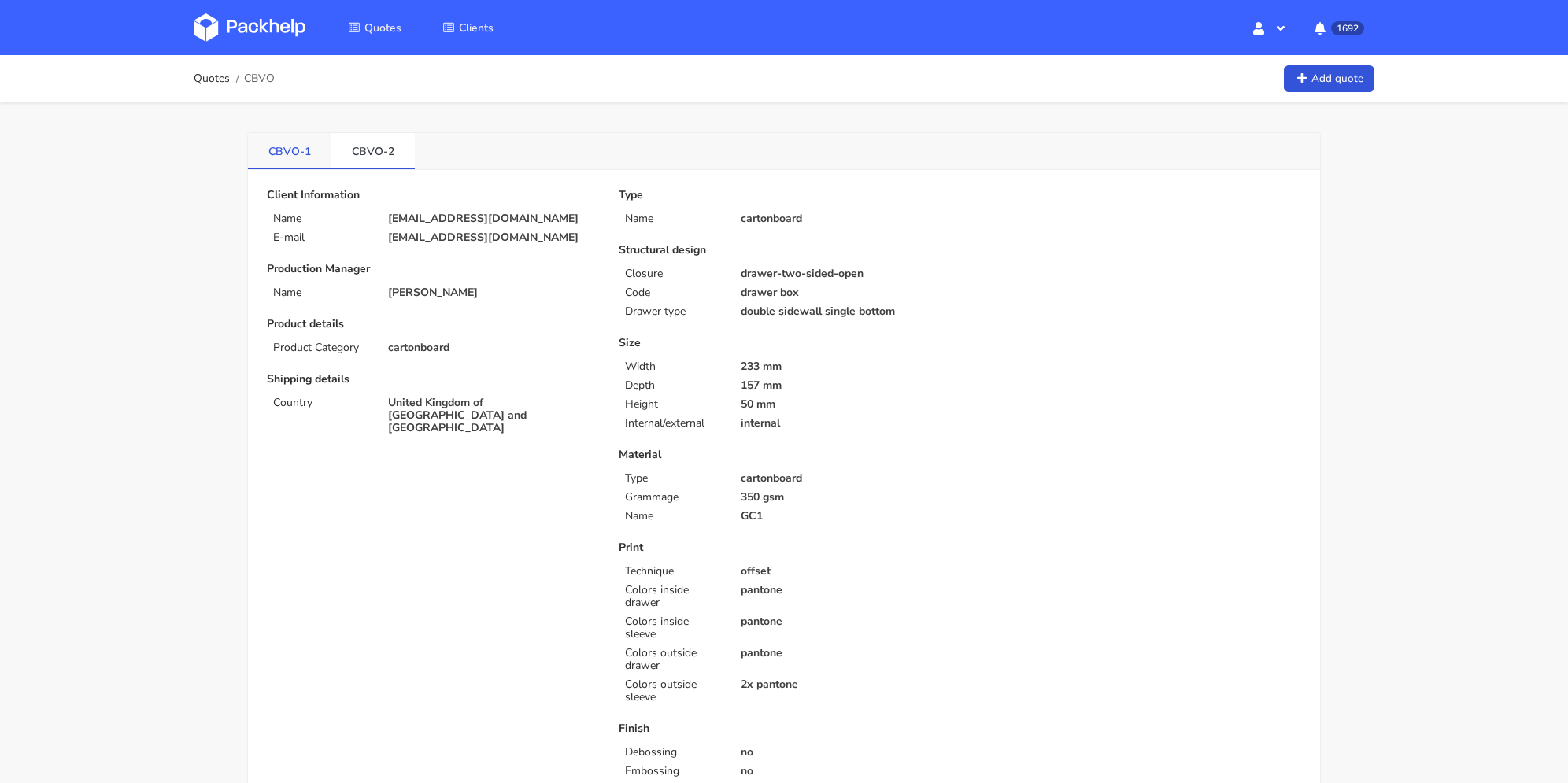
click at [296, 138] on link "CBVO-1" at bounding box center [289, 150] width 83 height 34
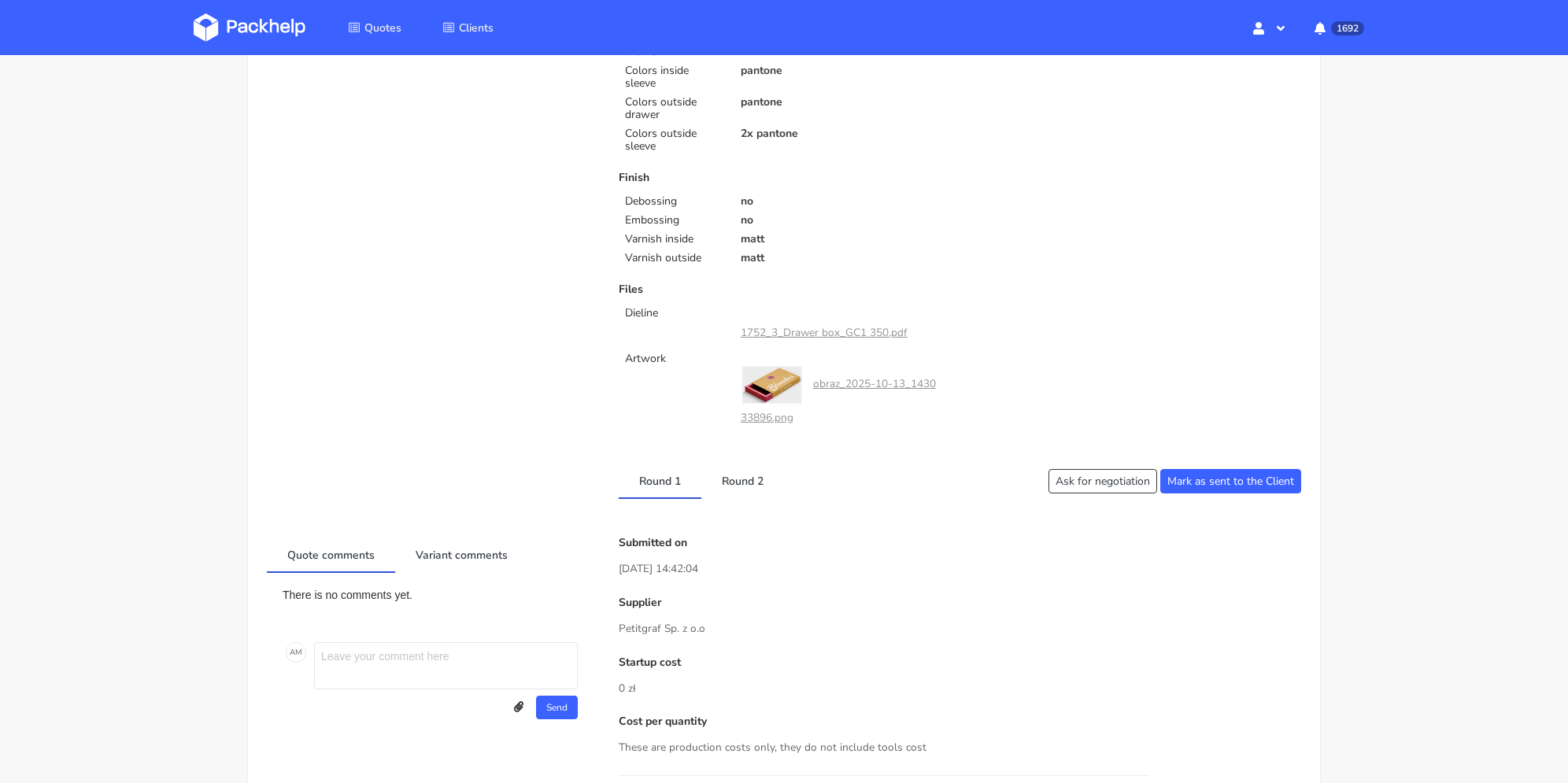
scroll to position [630, 0]
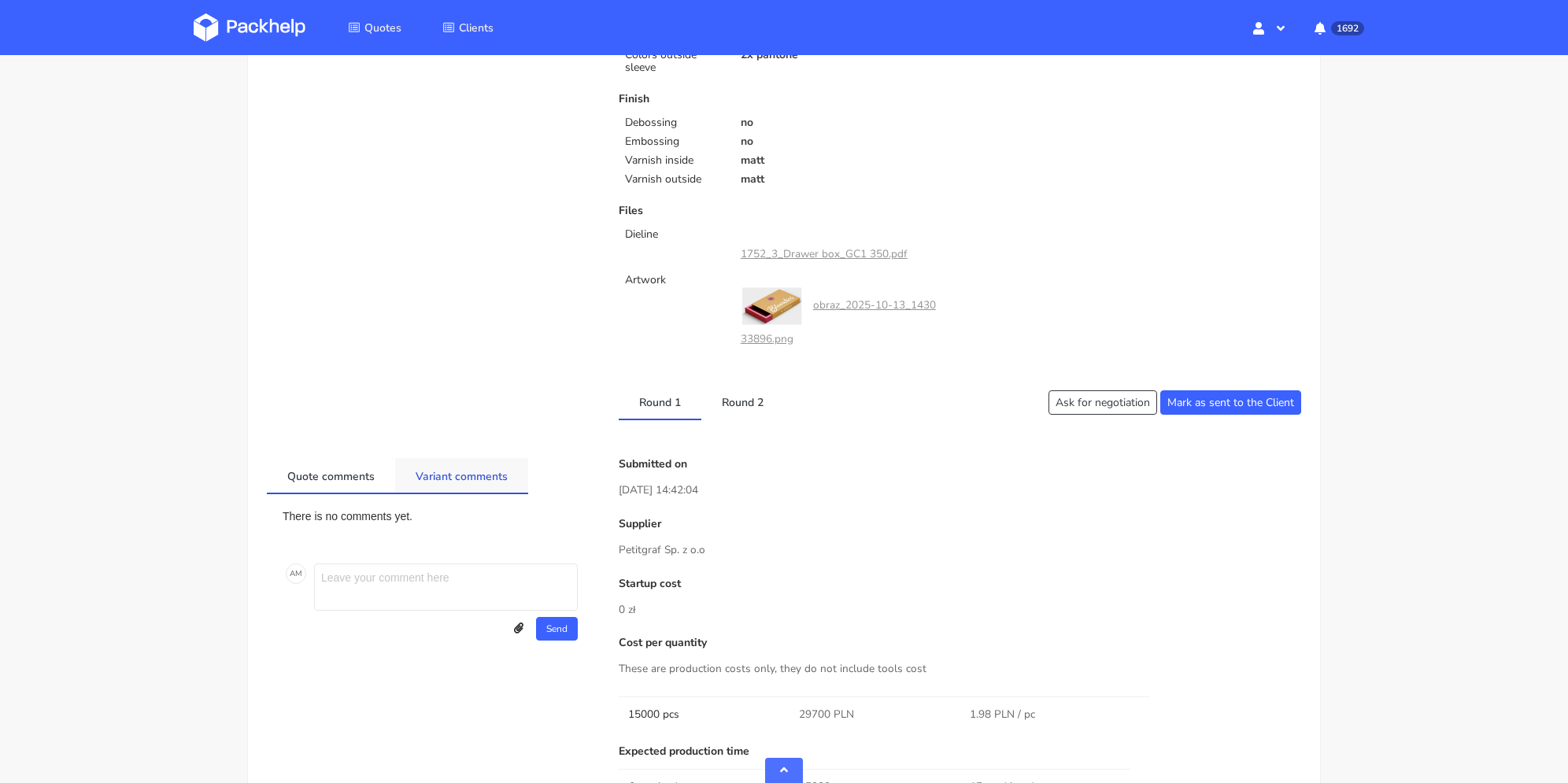
click at [438, 473] on link "Variant comments" at bounding box center [462, 474] width 133 height 34
click at [352, 472] on link "Quote comments" at bounding box center [331, 474] width 128 height 34
click at [372, 569] on textarea at bounding box center [445, 587] width 264 height 47
type textarea "Skąd taka rozbieżność w paletyzacji?"
click at [745, 428] on div "Client Information Name [EMAIL_ADDRESS][DOMAIN_NAME] E-mail [EMAIL_ADDRESS][DOM…" at bounding box center [784, 445] width 1035 height 1773
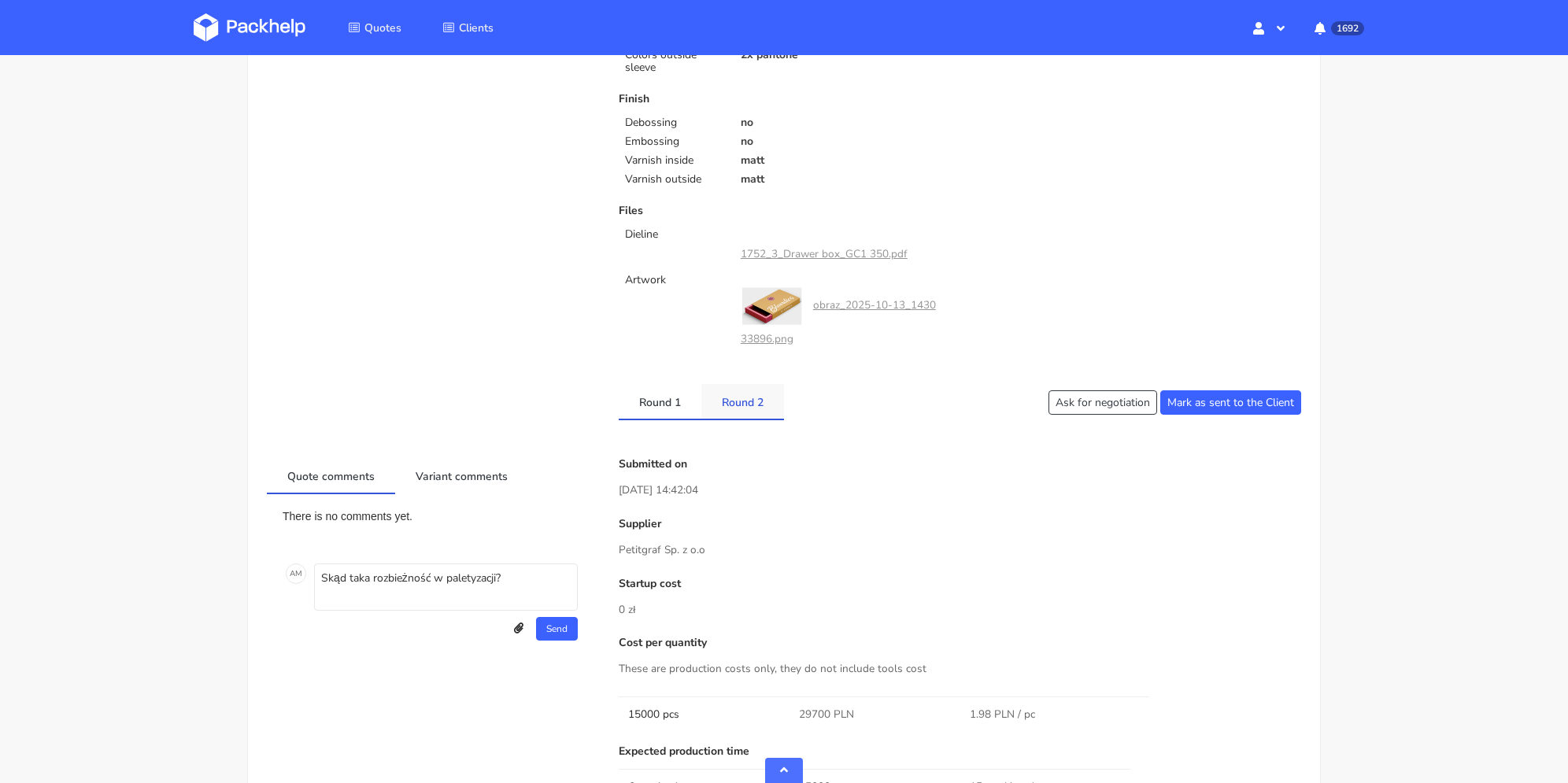
click at [746, 404] on link "Round 2" at bounding box center [743, 401] width 82 height 34
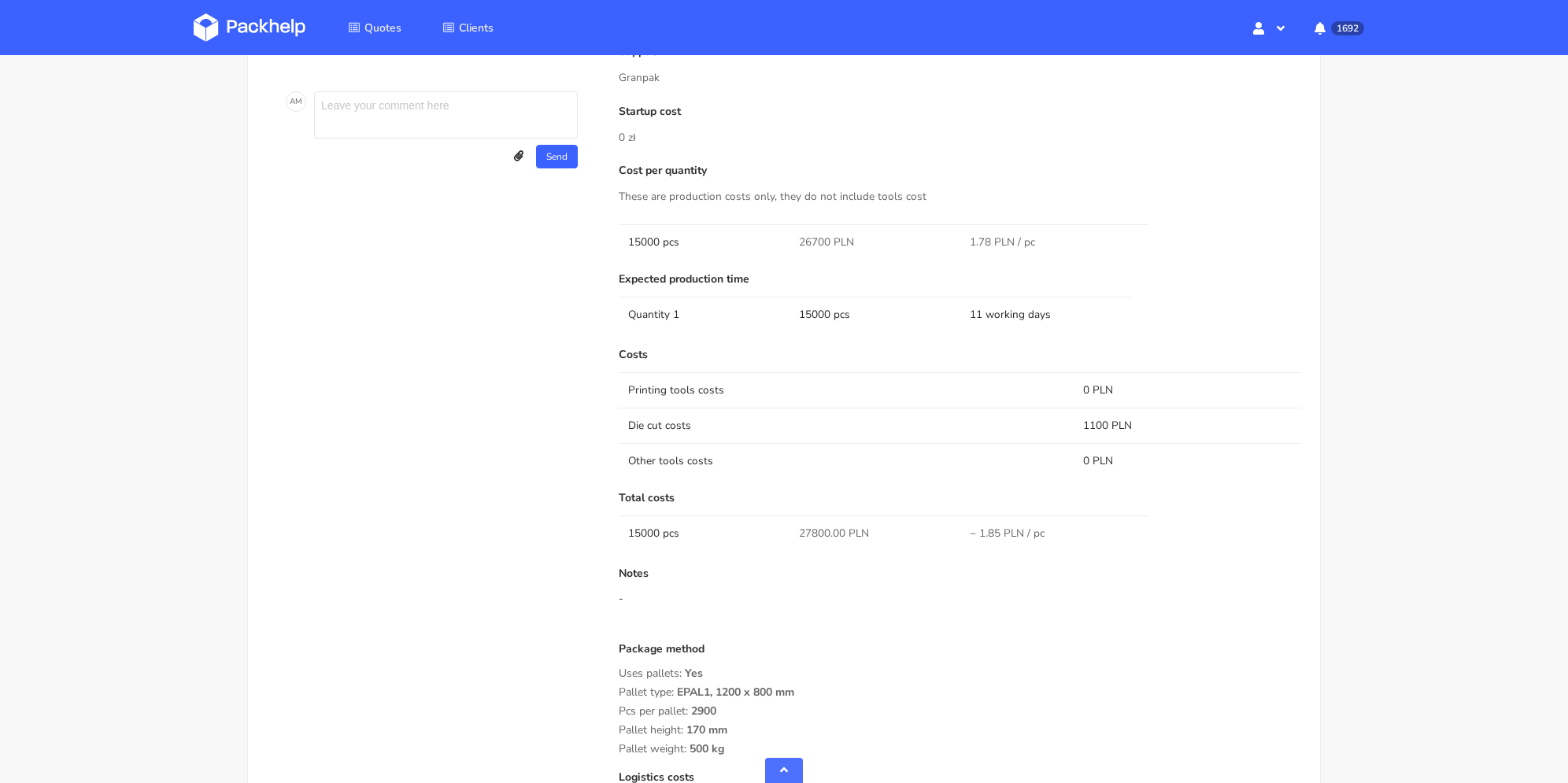
scroll to position [1181, 0]
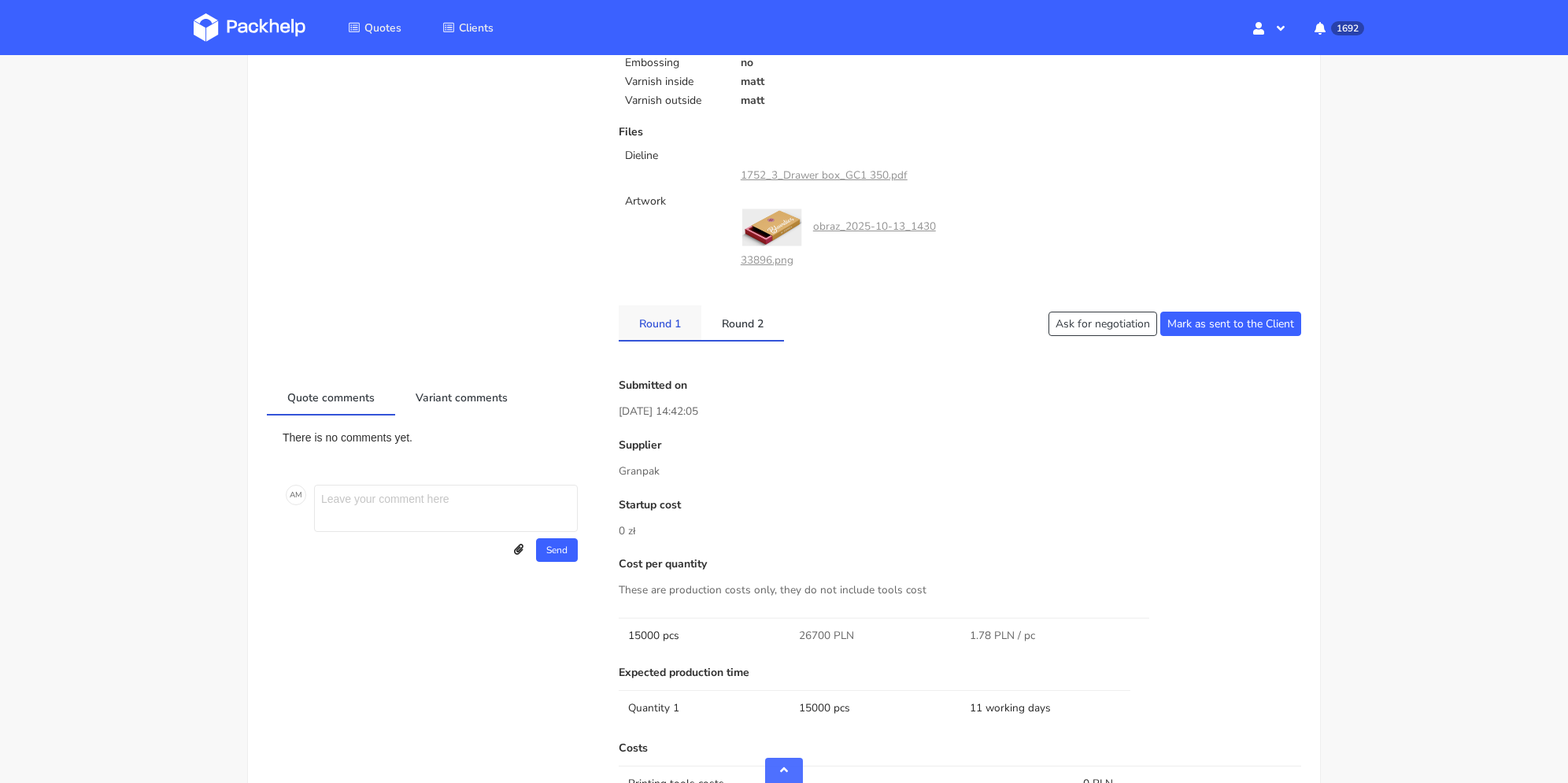
click at [669, 315] on link "Round 1" at bounding box center [660, 322] width 82 height 34
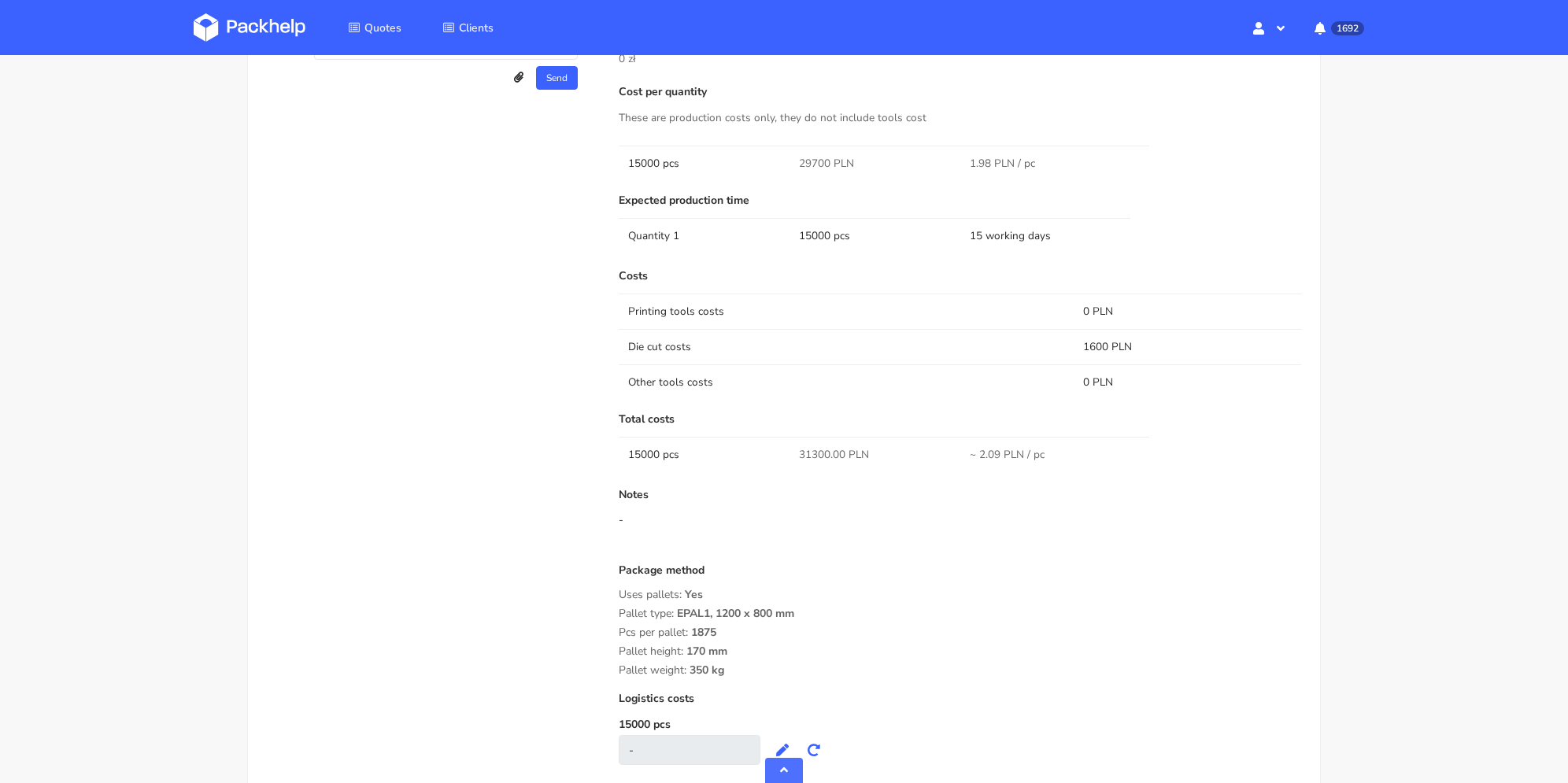
scroll to position [787, 0]
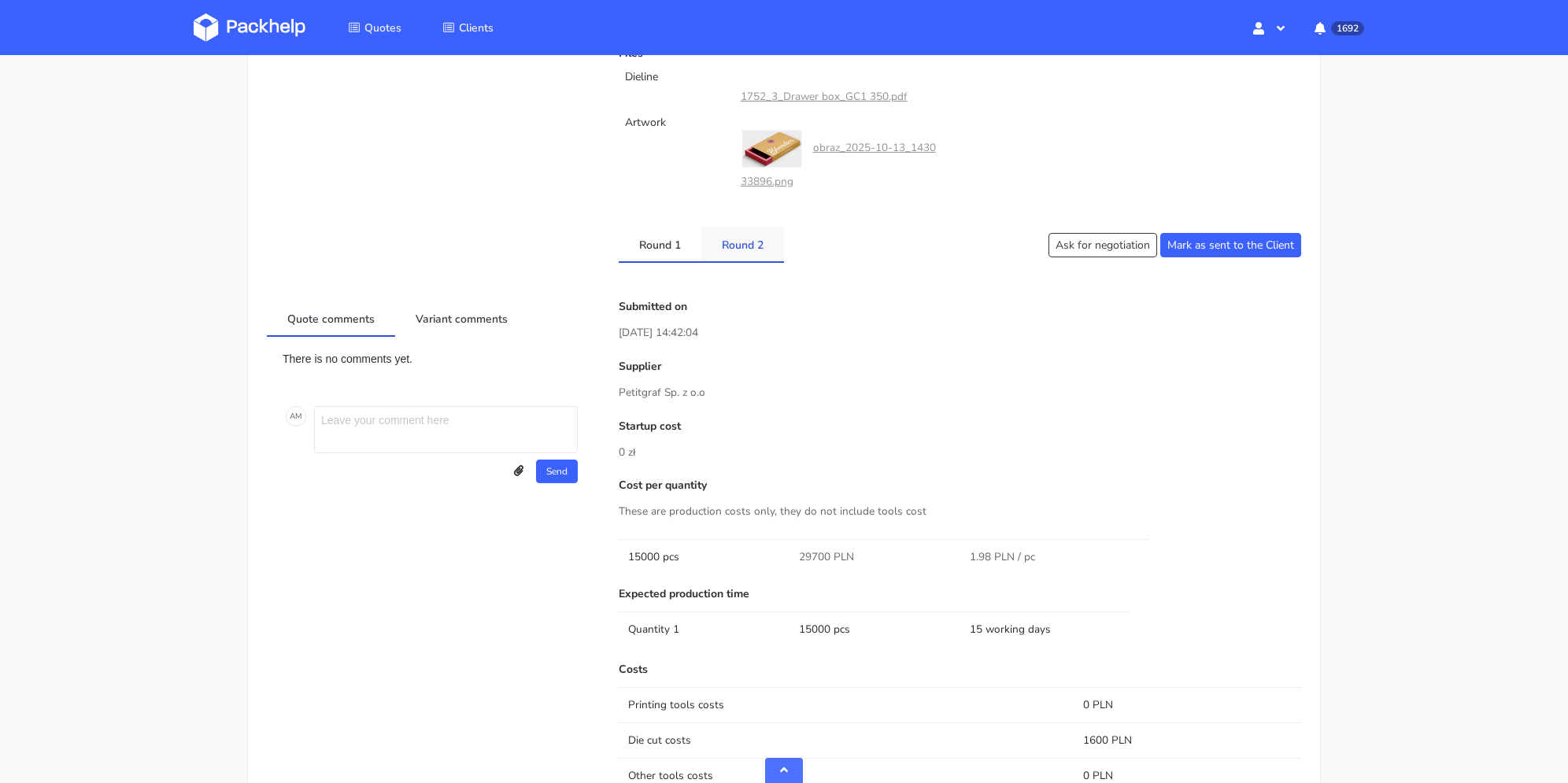
click at [742, 241] on link "Round 2" at bounding box center [743, 244] width 82 height 34
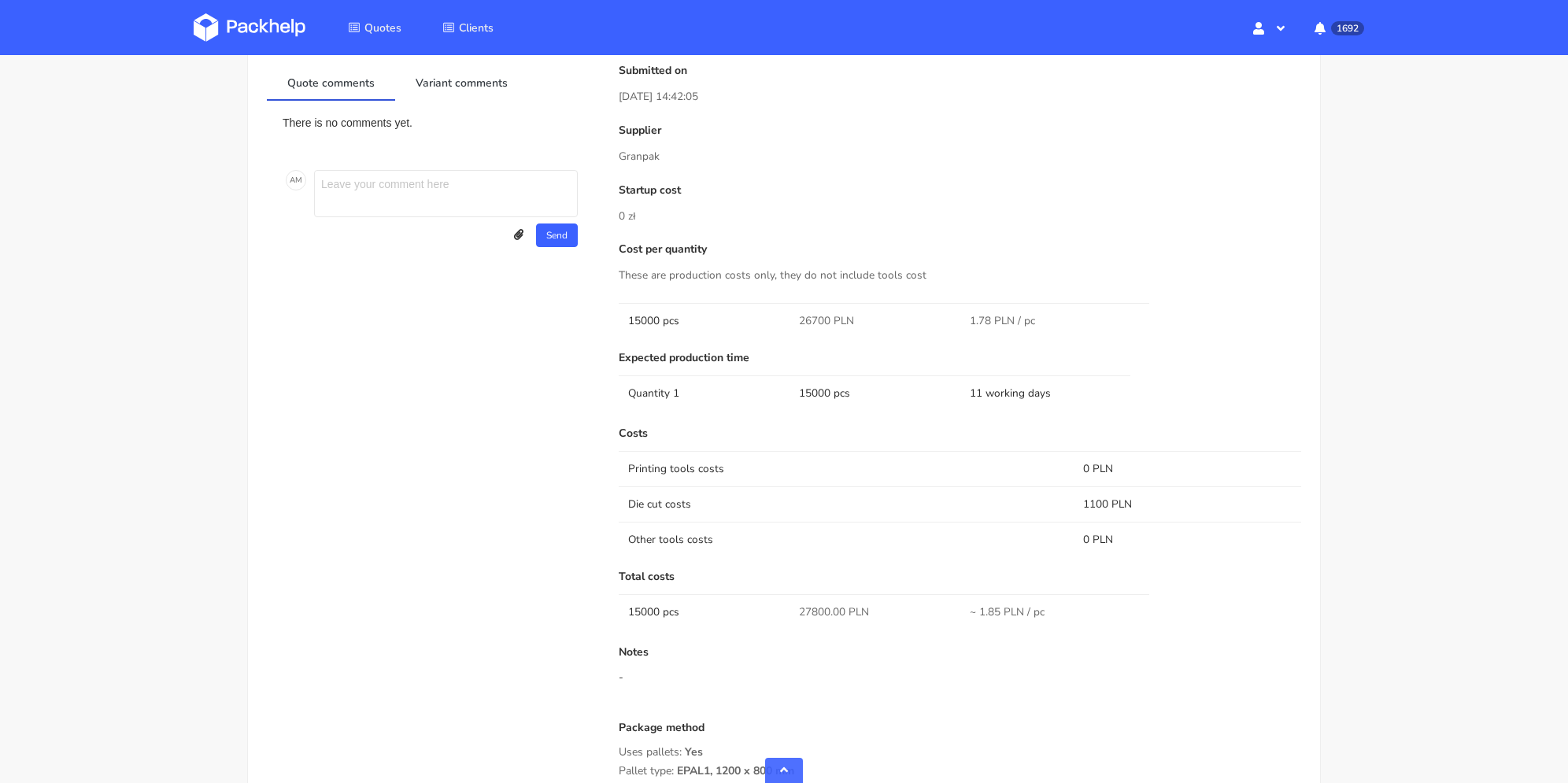
scroll to position [1102, 0]
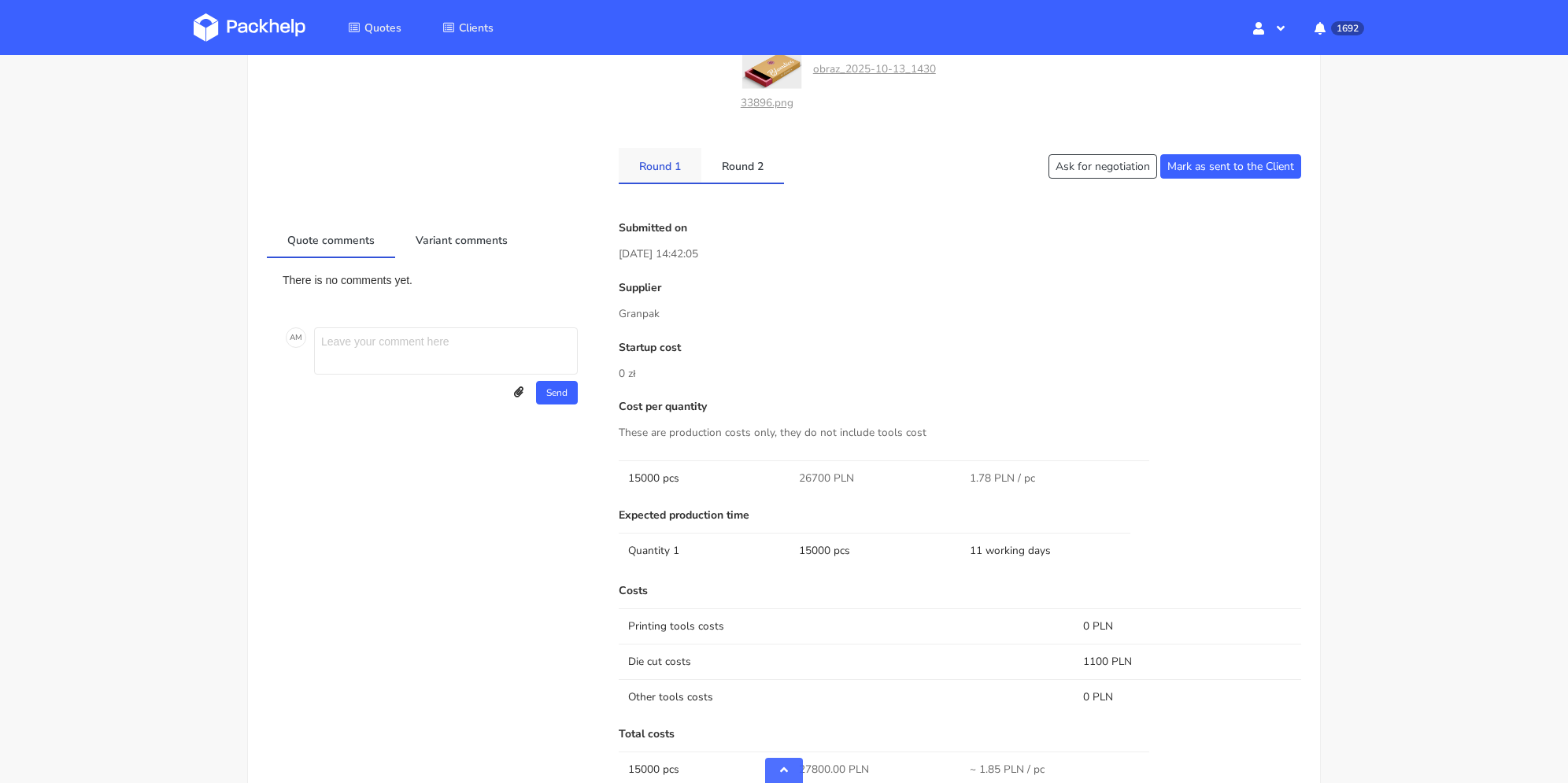
click at [659, 175] on link "Round 1" at bounding box center [660, 165] width 82 height 34
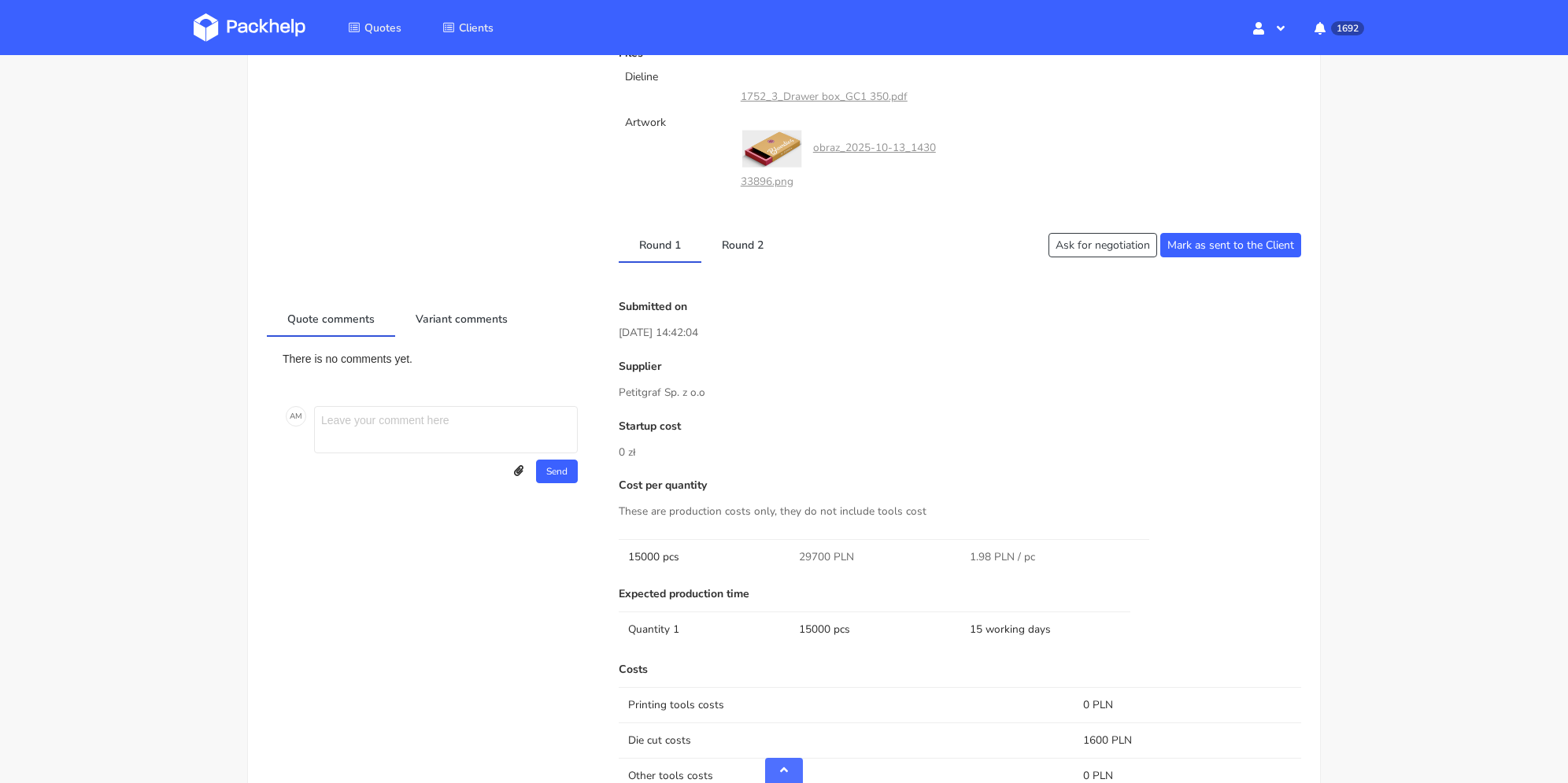
scroll to position [708, 0]
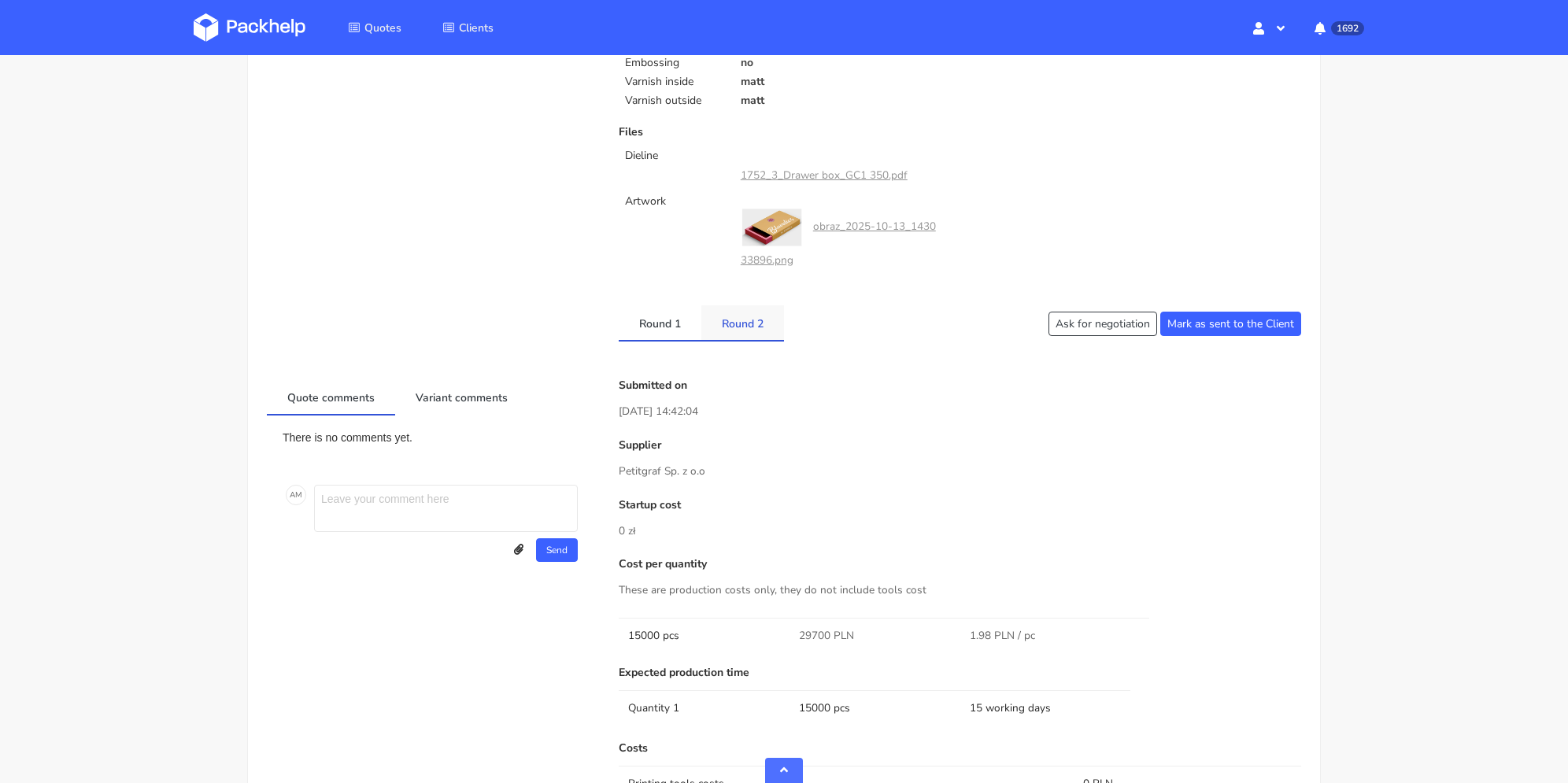
click at [746, 305] on link "Round 2" at bounding box center [743, 322] width 82 height 34
click at [349, 398] on link "Quote comments" at bounding box center [331, 396] width 128 height 34
click at [406, 494] on textarea at bounding box center [445, 509] width 264 height 47
click at [453, 398] on link "Variant comments" at bounding box center [462, 396] width 133 height 34
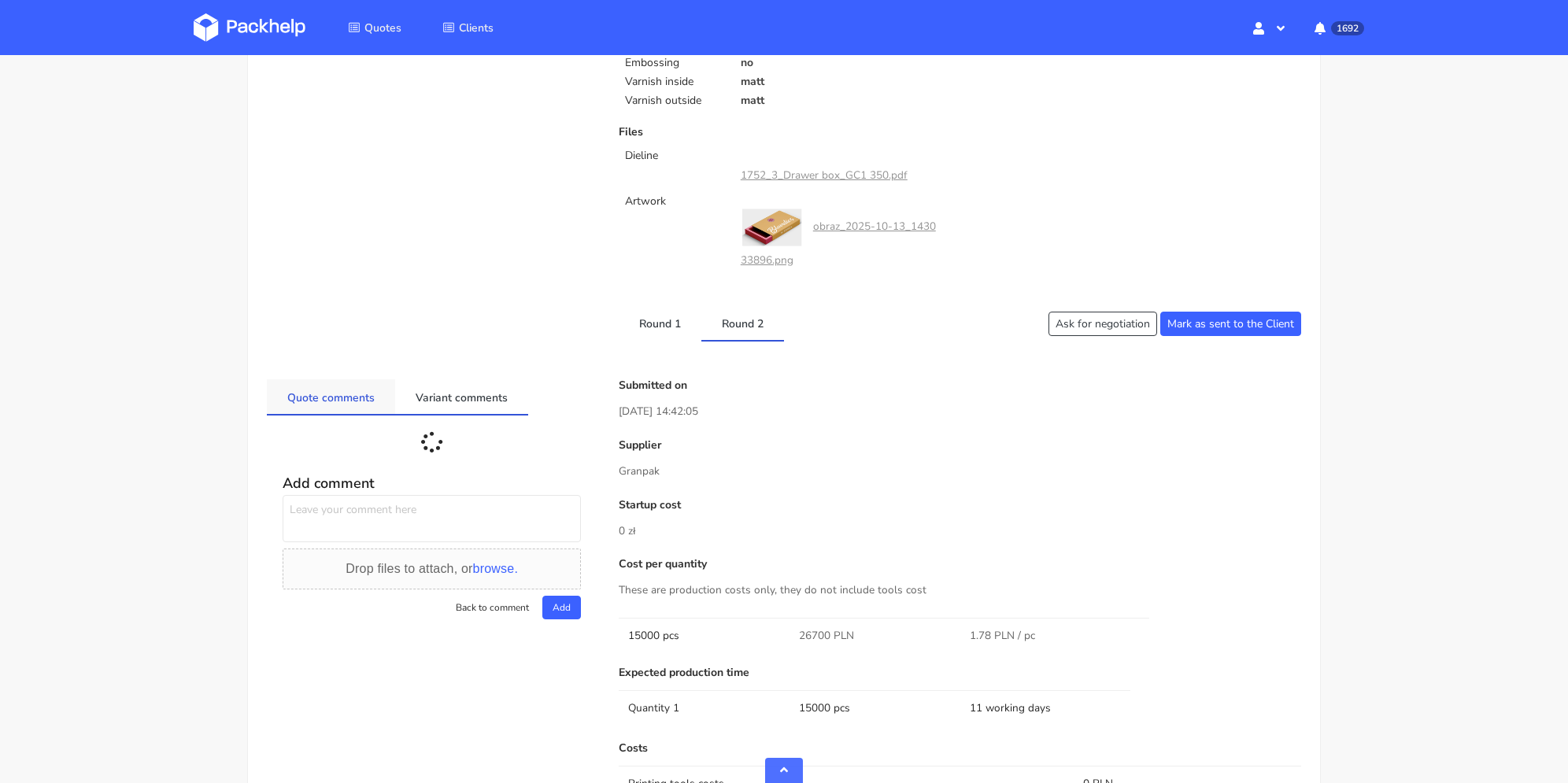
click at [339, 389] on link "Quote comments" at bounding box center [331, 396] width 128 height 34
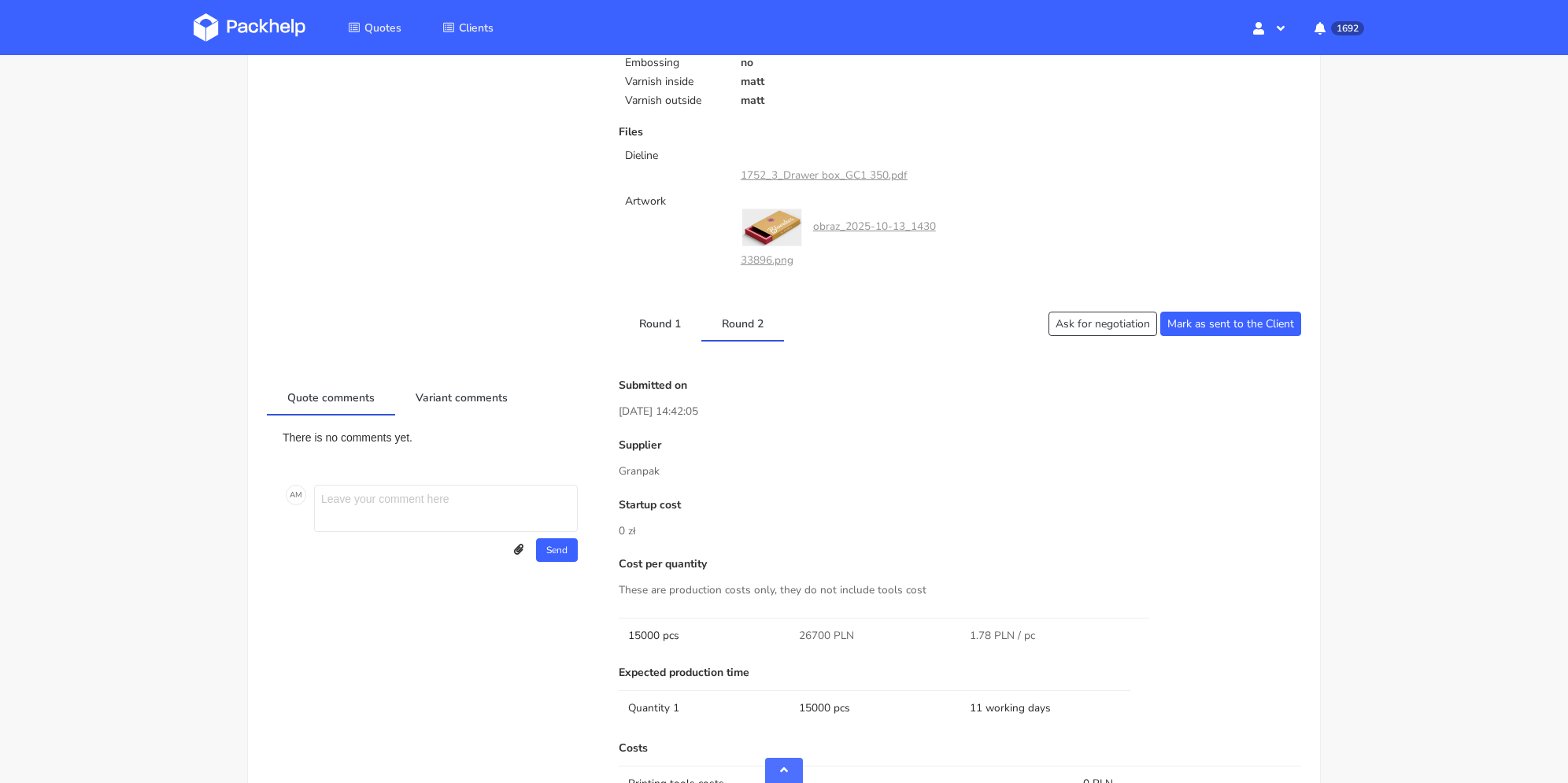
click at [381, 503] on textarea at bounding box center [445, 509] width 264 height 47
type textarea "Skąd taka rozbieżnośc w paletyzacji?"
click at [552, 549] on button "Send" at bounding box center [557, 550] width 42 height 24
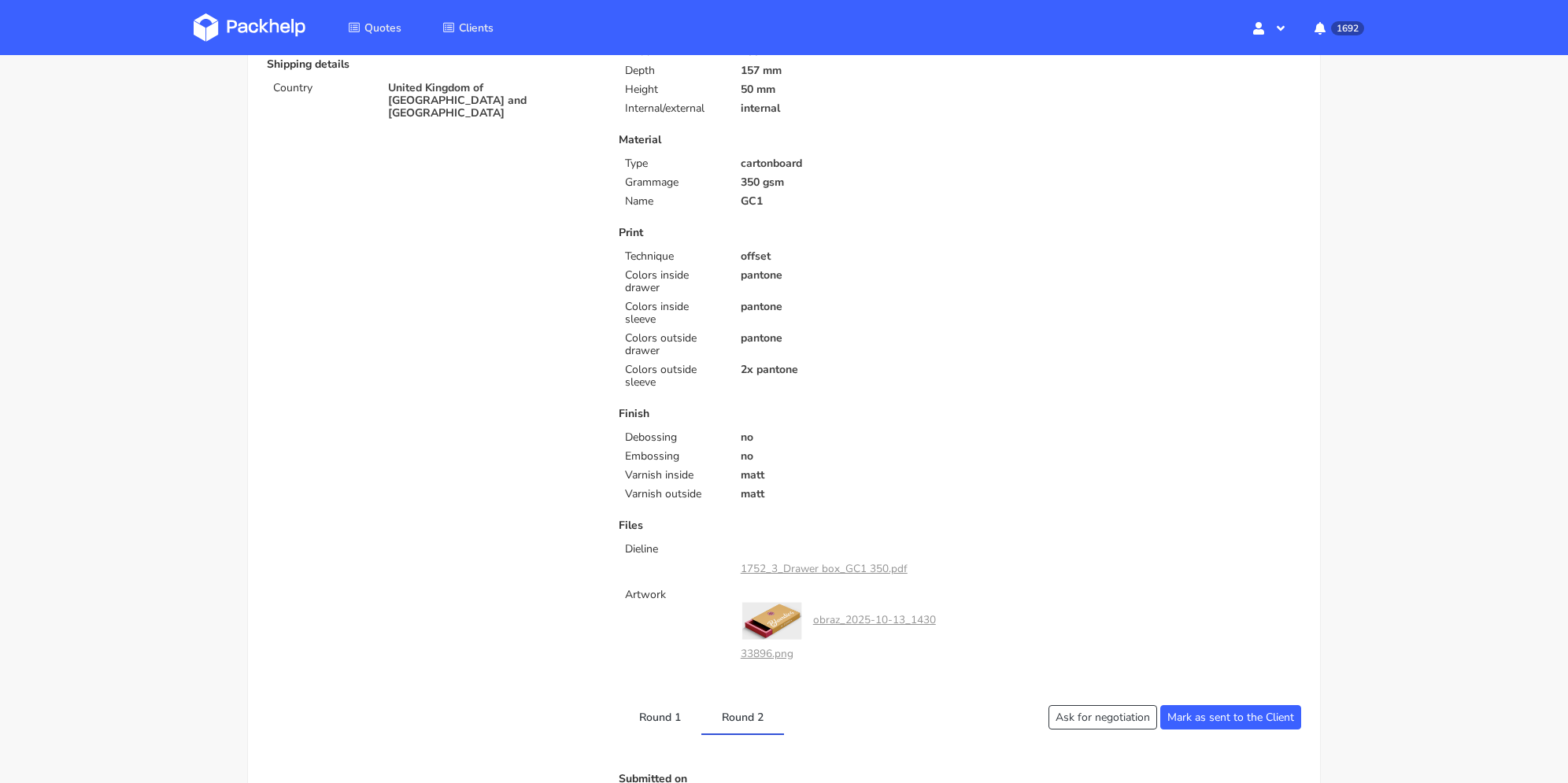
scroll to position [0, 0]
